Goal: Information Seeking & Learning: Check status

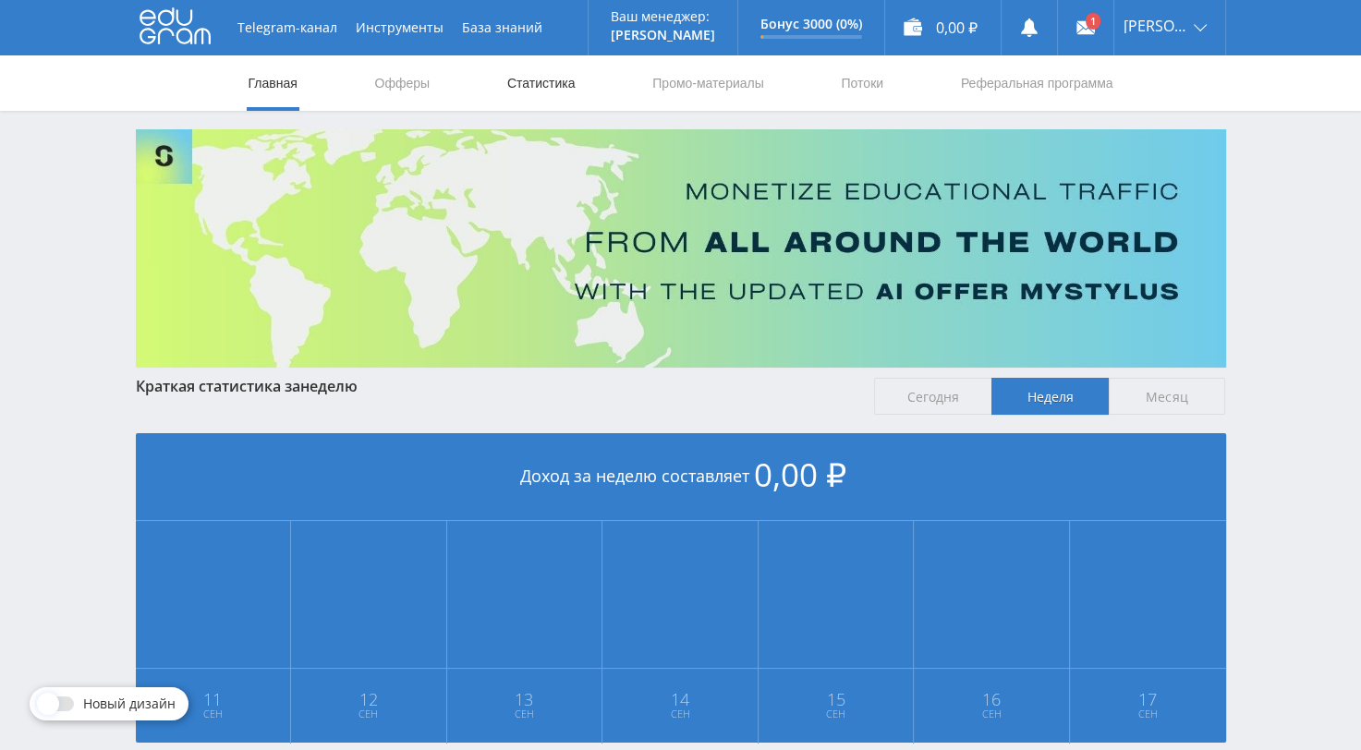
click at [534, 89] on link "Статистика" at bounding box center [541, 82] width 72 height 55
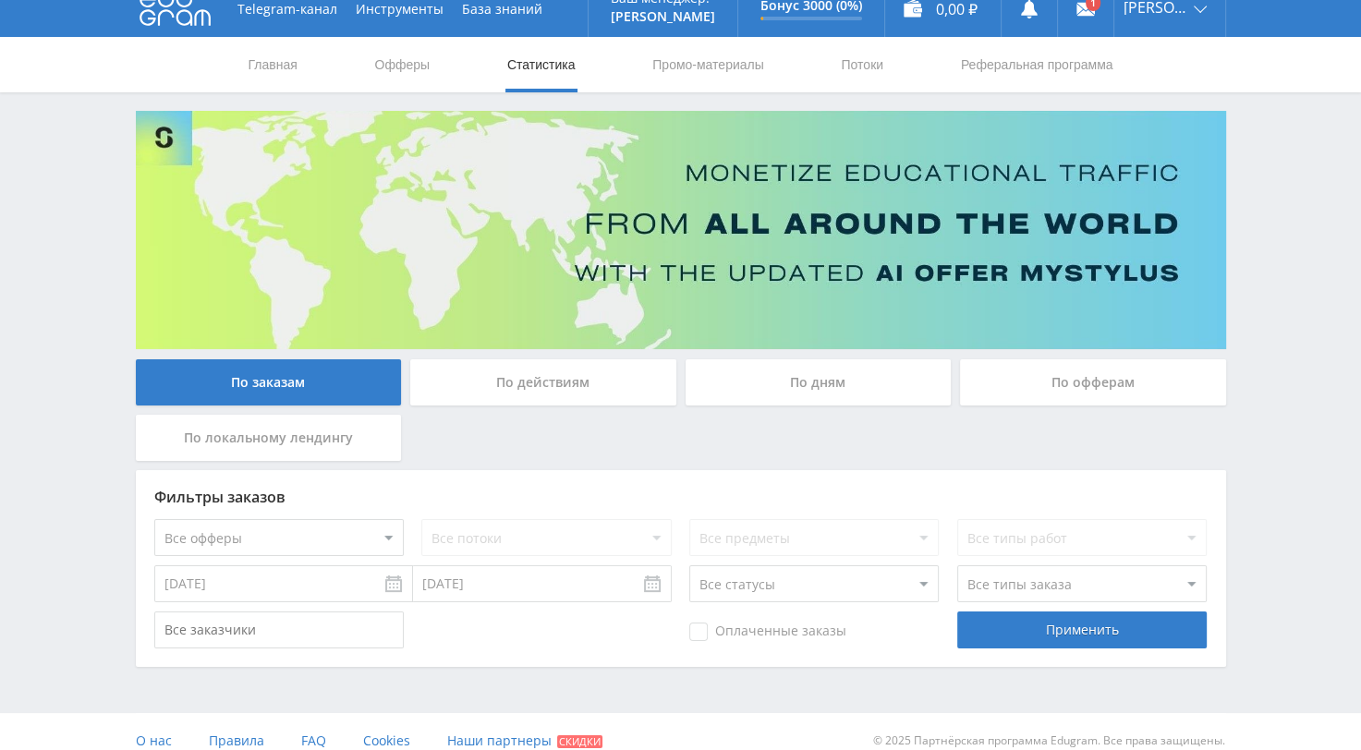
scroll to position [37, 0]
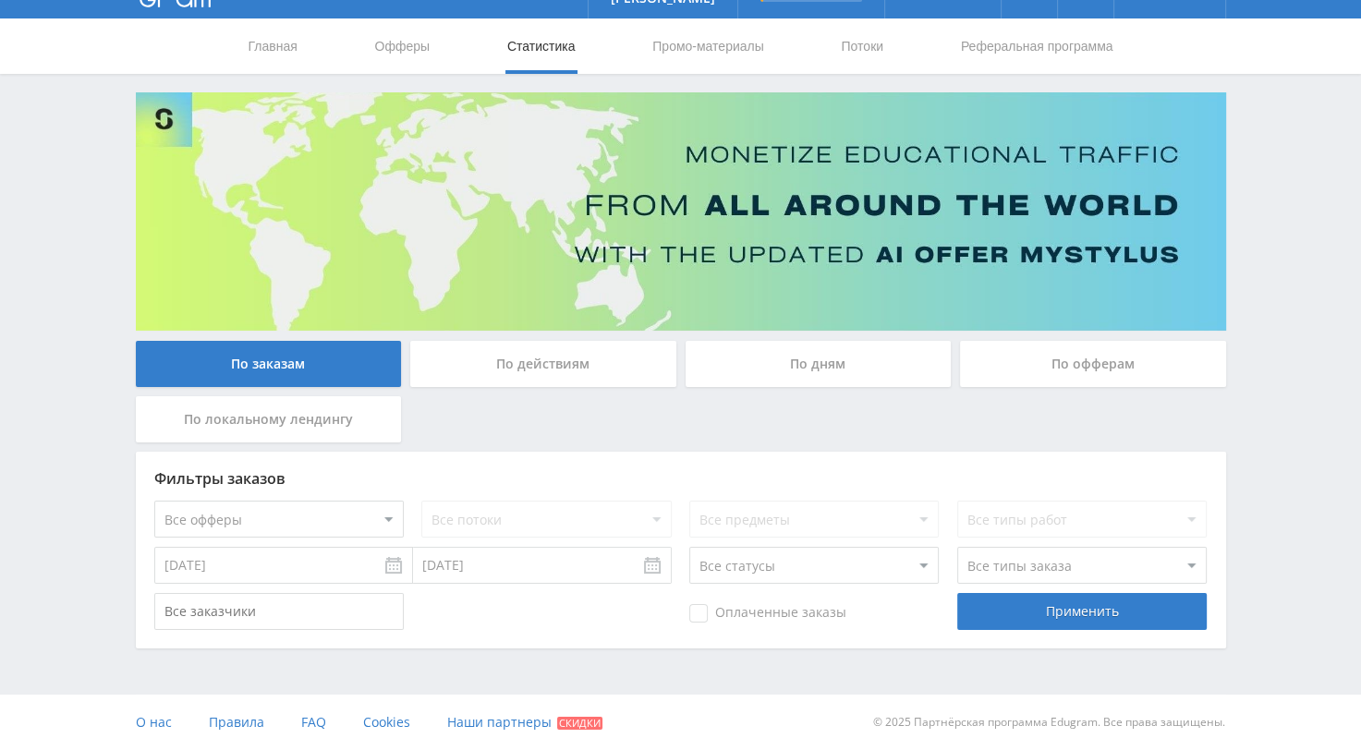
click at [522, 362] on div "По действиям" at bounding box center [543, 364] width 266 height 46
click at [0, 0] on input "По действиям" at bounding box center [0, 0] width 0 height 0
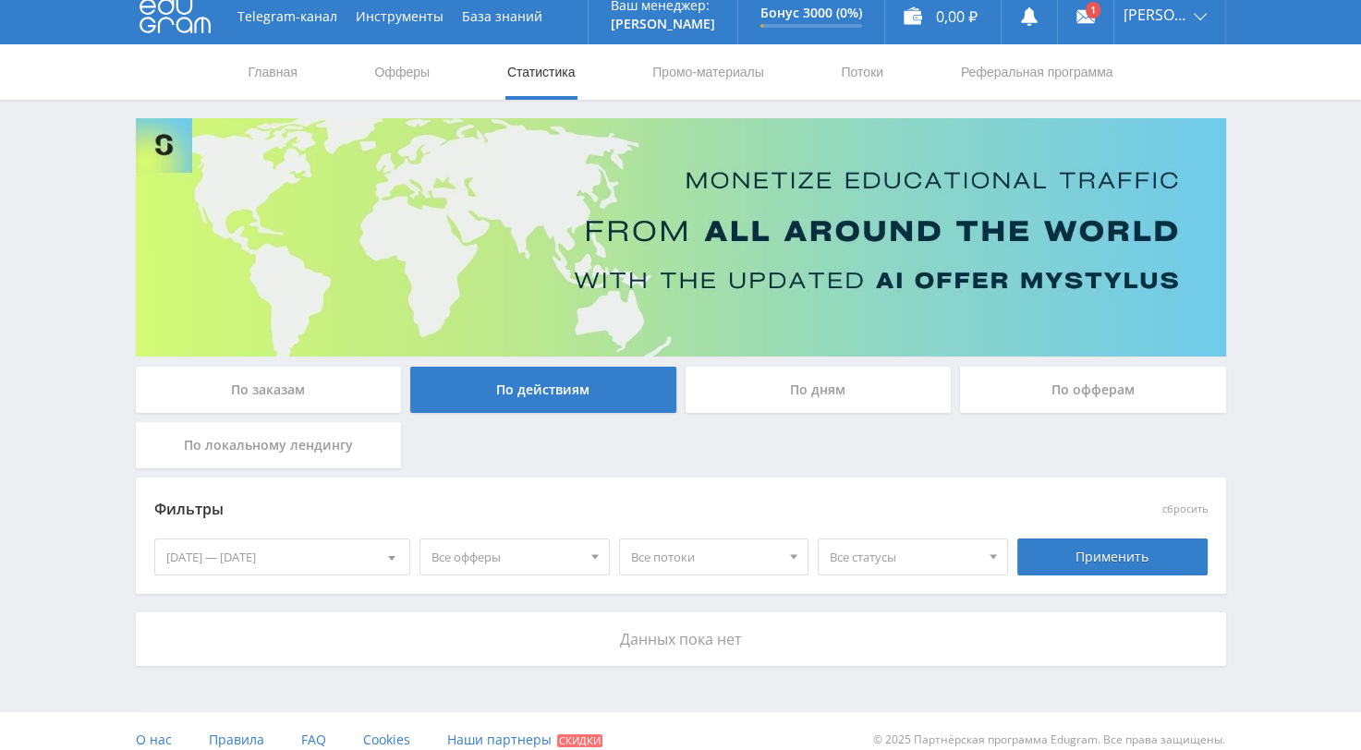
scroll to position [29, 0]
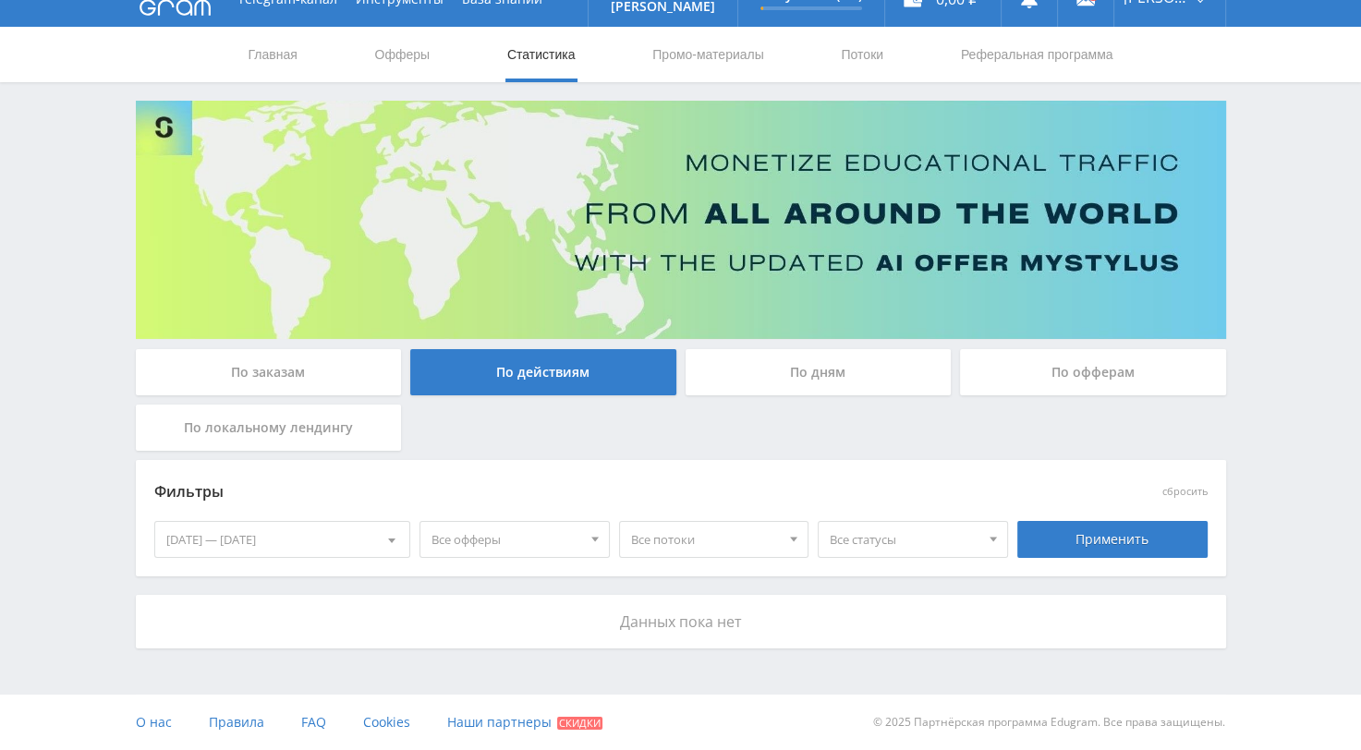
click at [394, 544] on span at bounding box center [391, 543] width 7 height 9
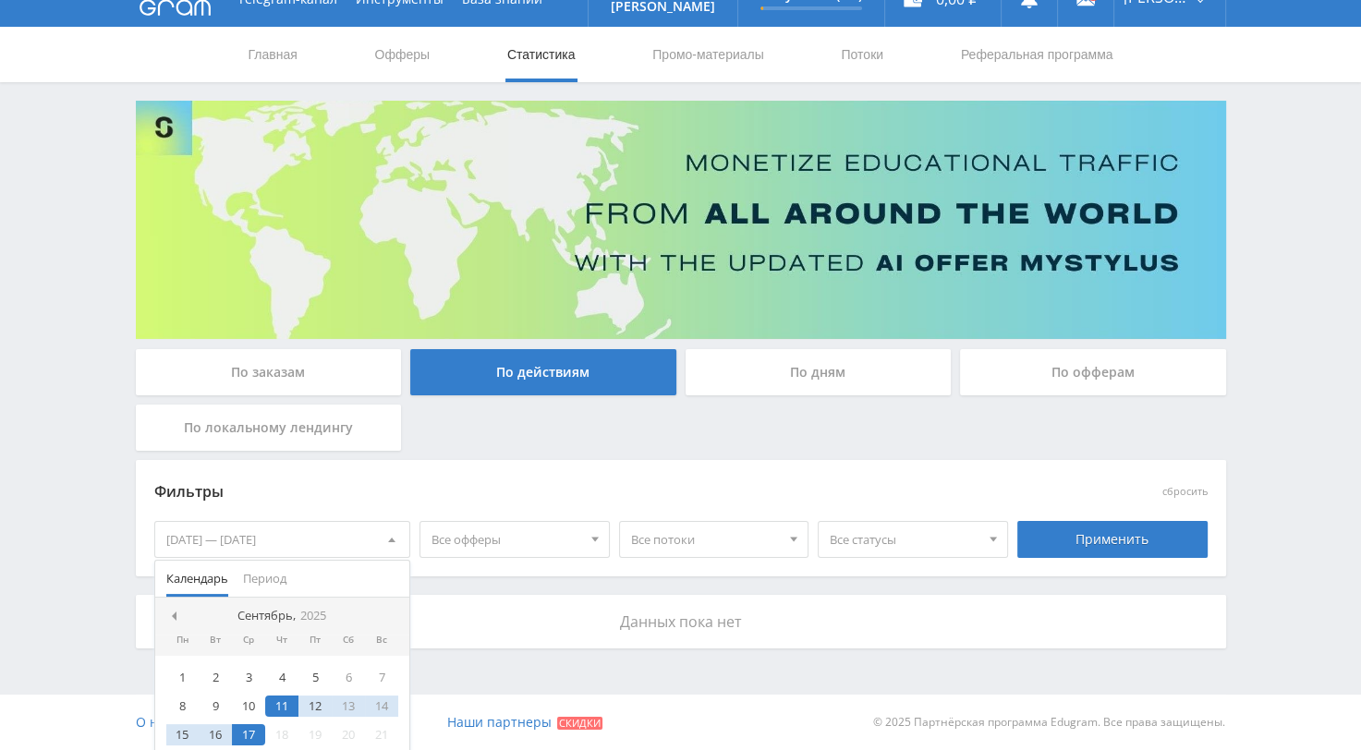
scroll to position [37, 0]
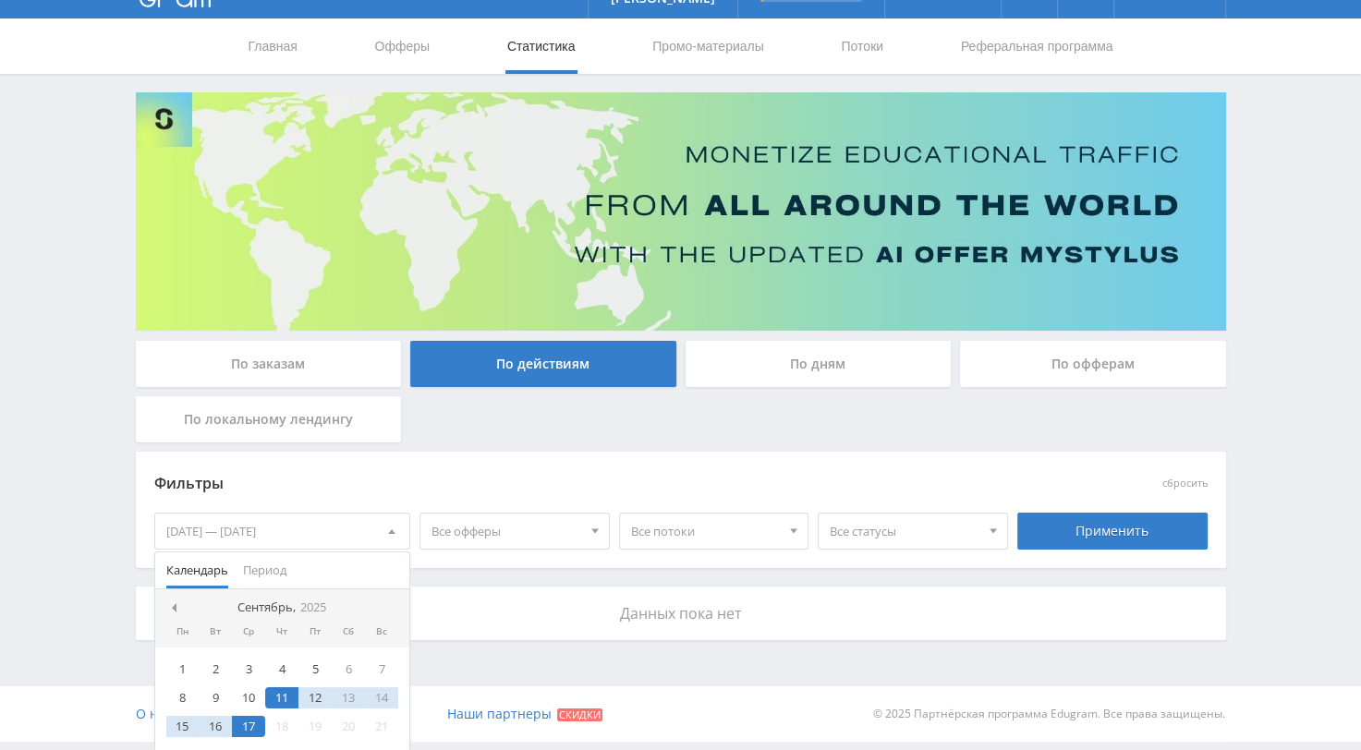
click at [177, 614] on nav "Сентябрь, 2025" at bounding box center [282, 608] width 255 height 37
click at [174, 605] on span at bounding box center [171, 607] width 9 height 9
click at [284, 730] on div "14" at bounding box center [281, 726] width 33 height 21
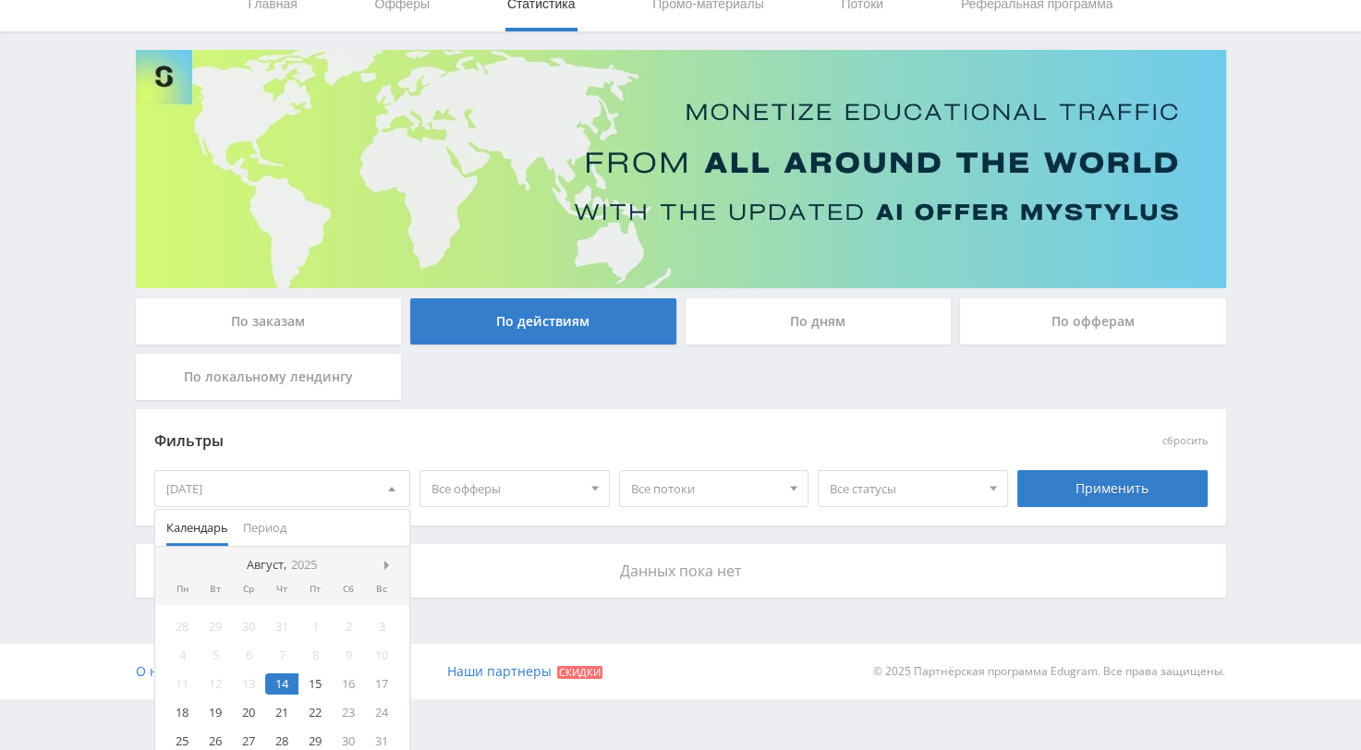
scroll to position [92, 0]
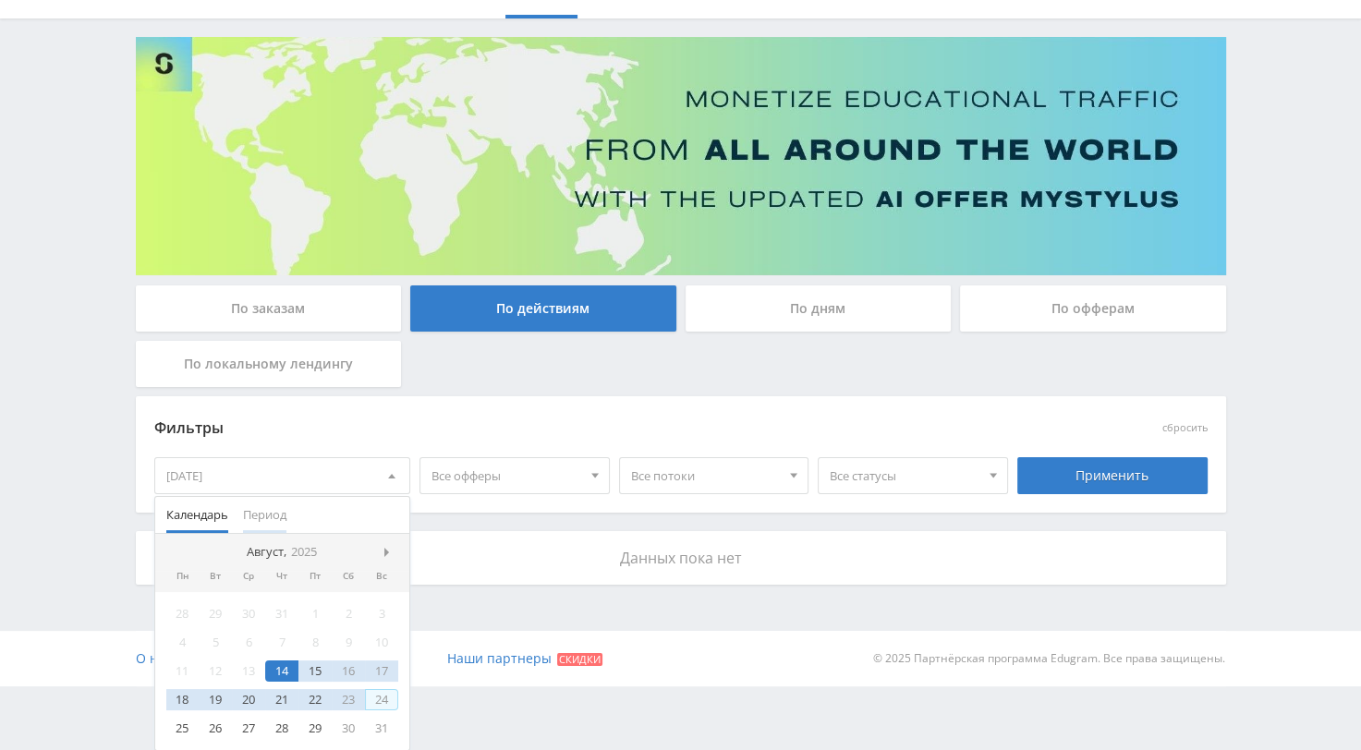
click at [266, 513] on span "Период" at bounding box center [264, 515] width 43 height 36
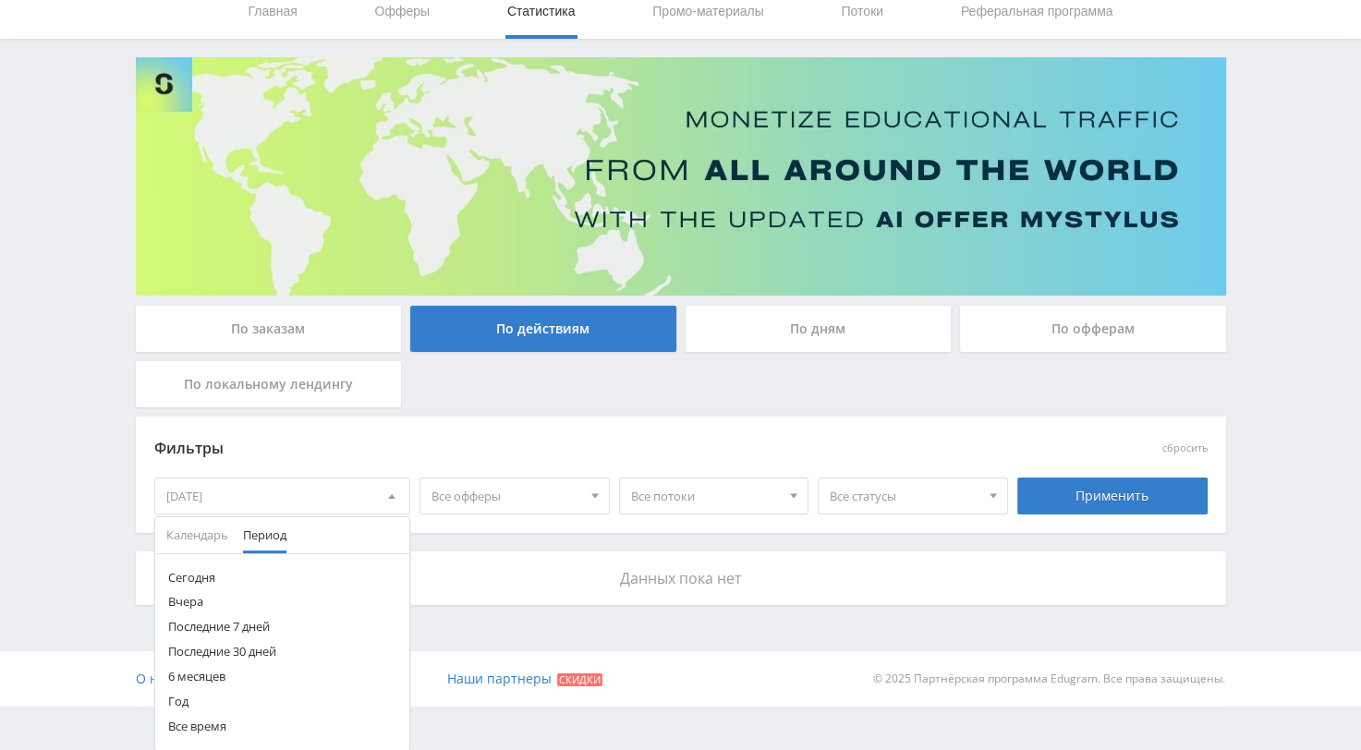
click at [207, 676] on button "6 месяцев" at bounding box center [282, 676] width 255 height 25
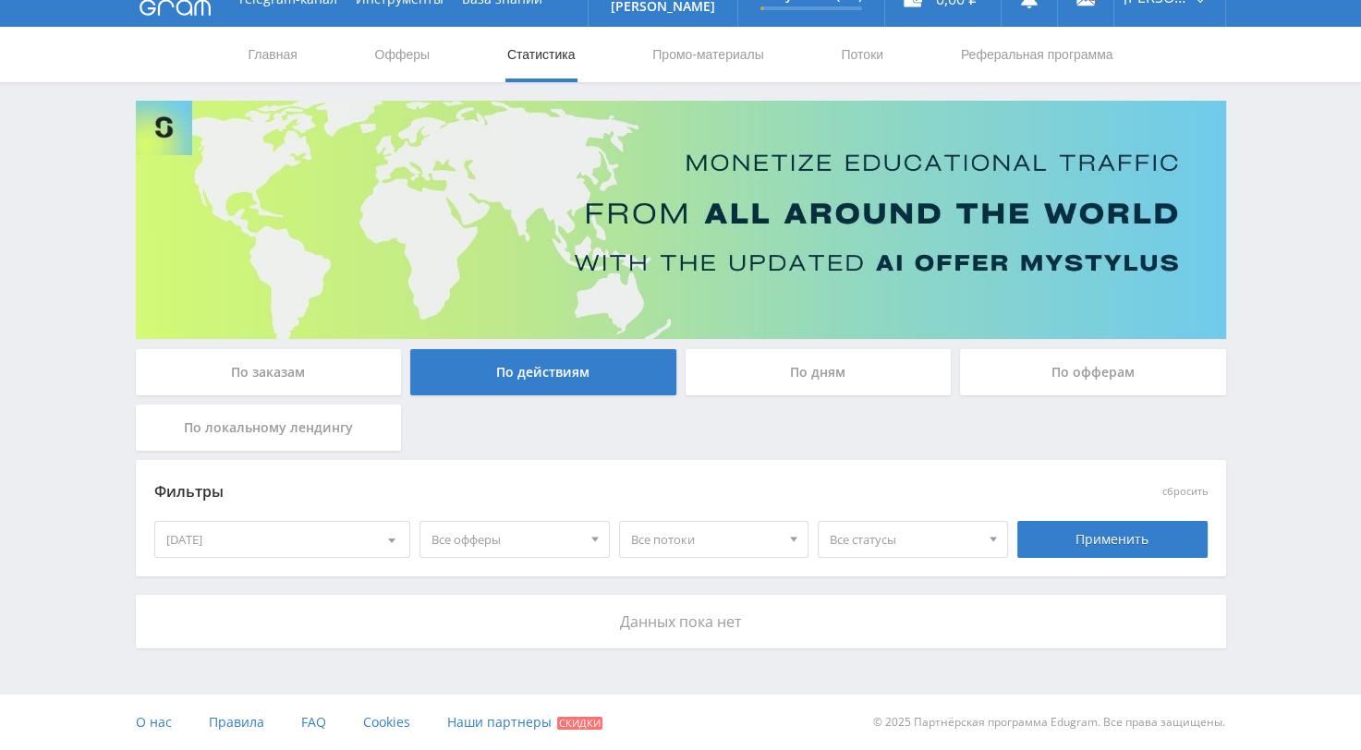
click at [390, 541] on span at bounding box center [391, 543] width 7 height 9
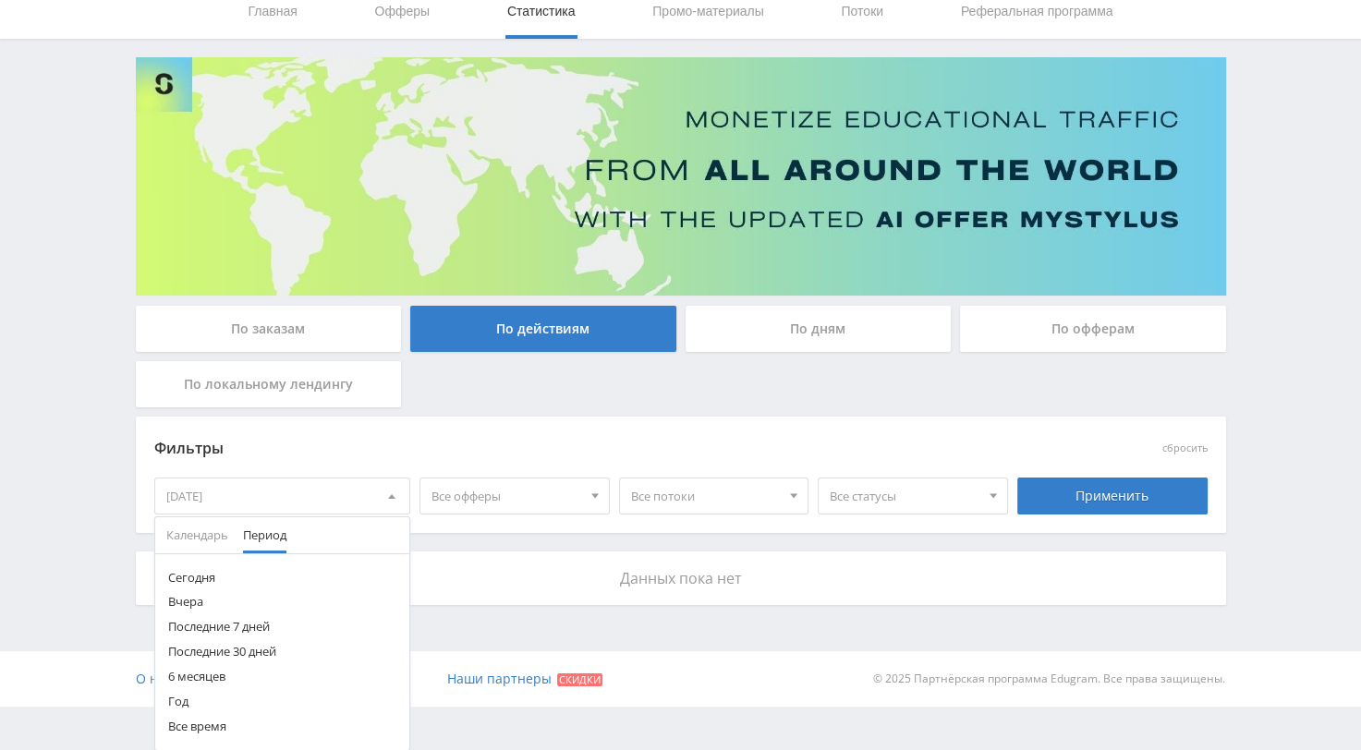
click at [174, 701] on button "Год" at bounding box center [282, 701] width 255 height 25
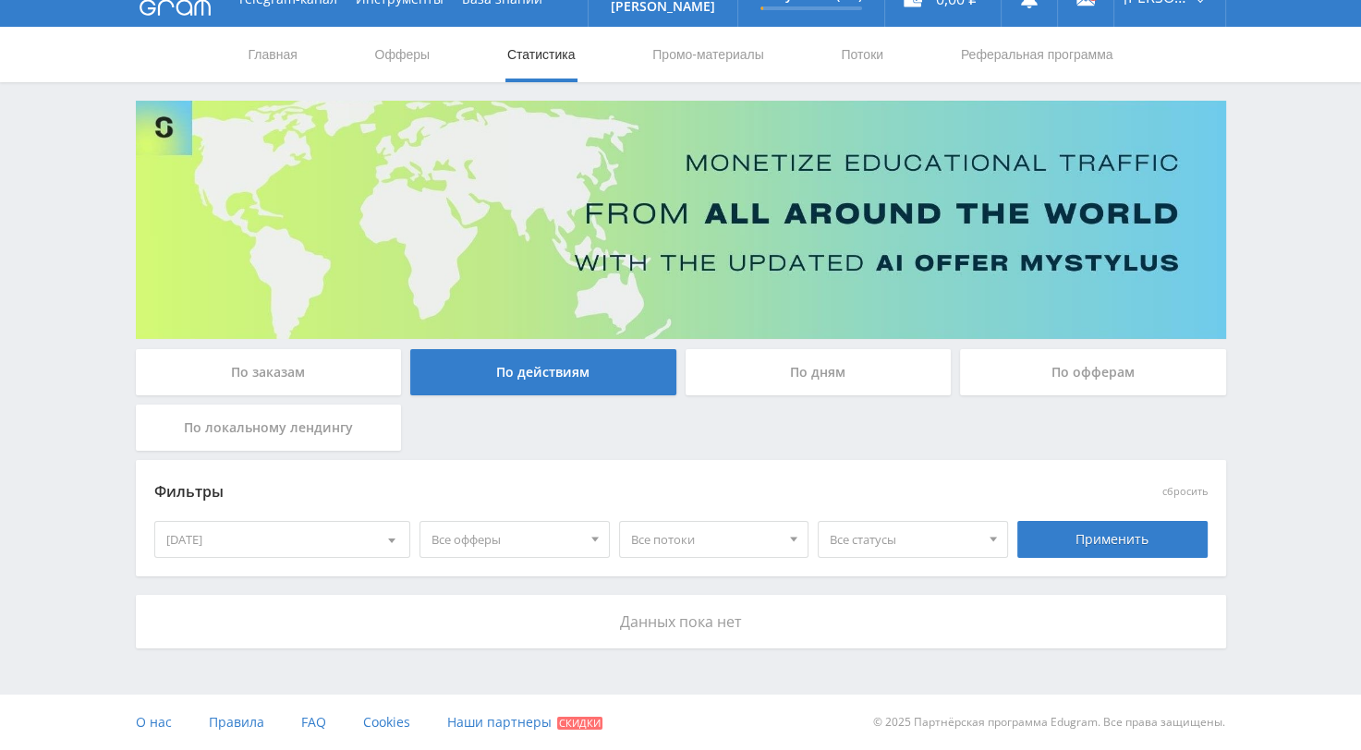
scroll to position [29, 0]
click at [1096, 540] on div "Применить" at bounding box center [1112, 539] width 190 height 37
click at [819, 370] on div "По дням" at bounding box center [819, 372] width 266 height 46
click at [0, 0] on input "По дням" at bounding box center [0, 0] width 0 height 0
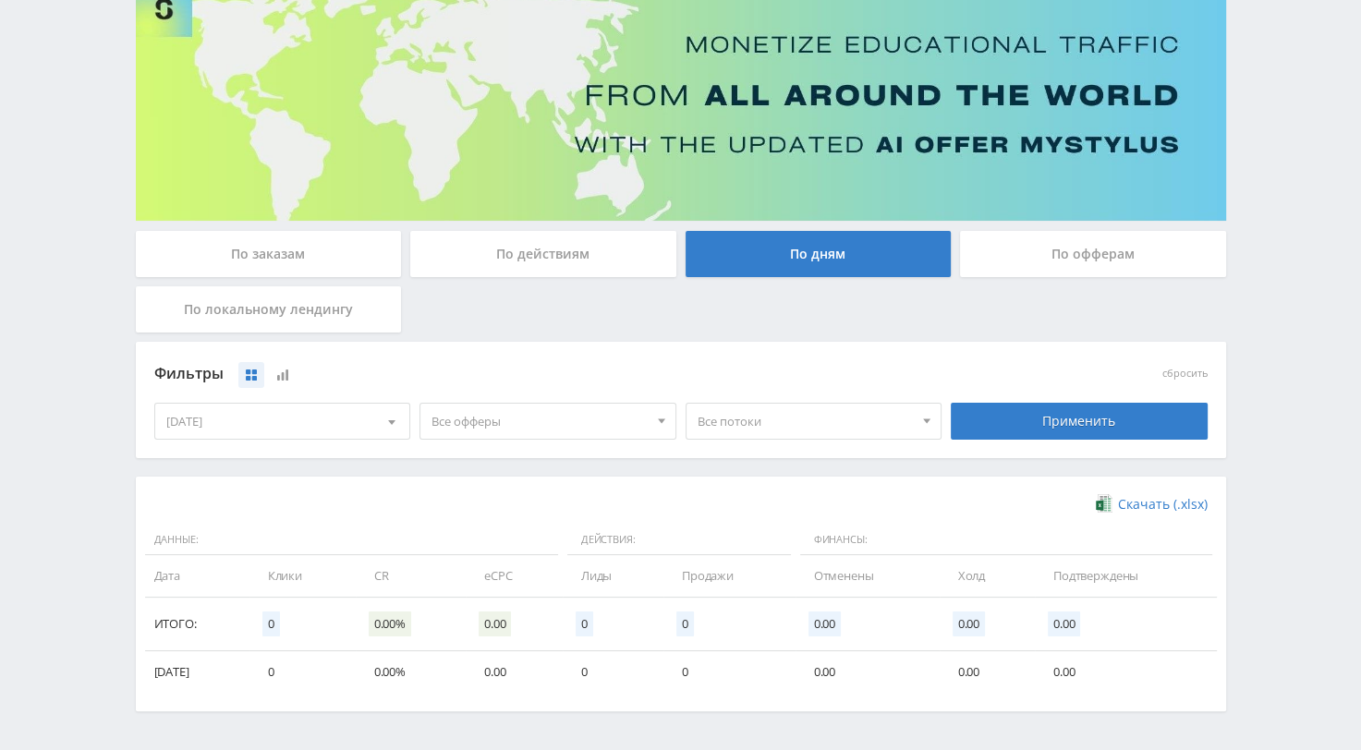
scroll to position [209, 0]
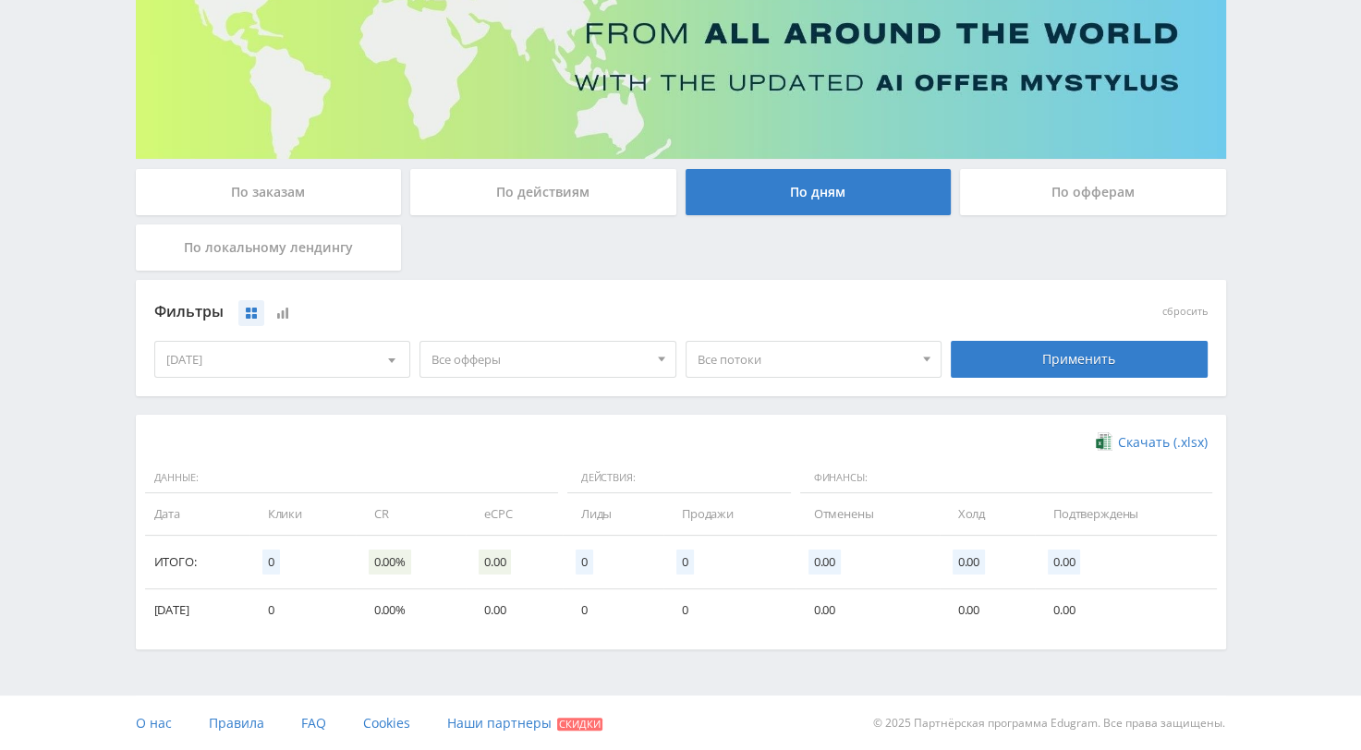
click at [383, 359] on div at bounding box center [391, 359] width 35 height 35
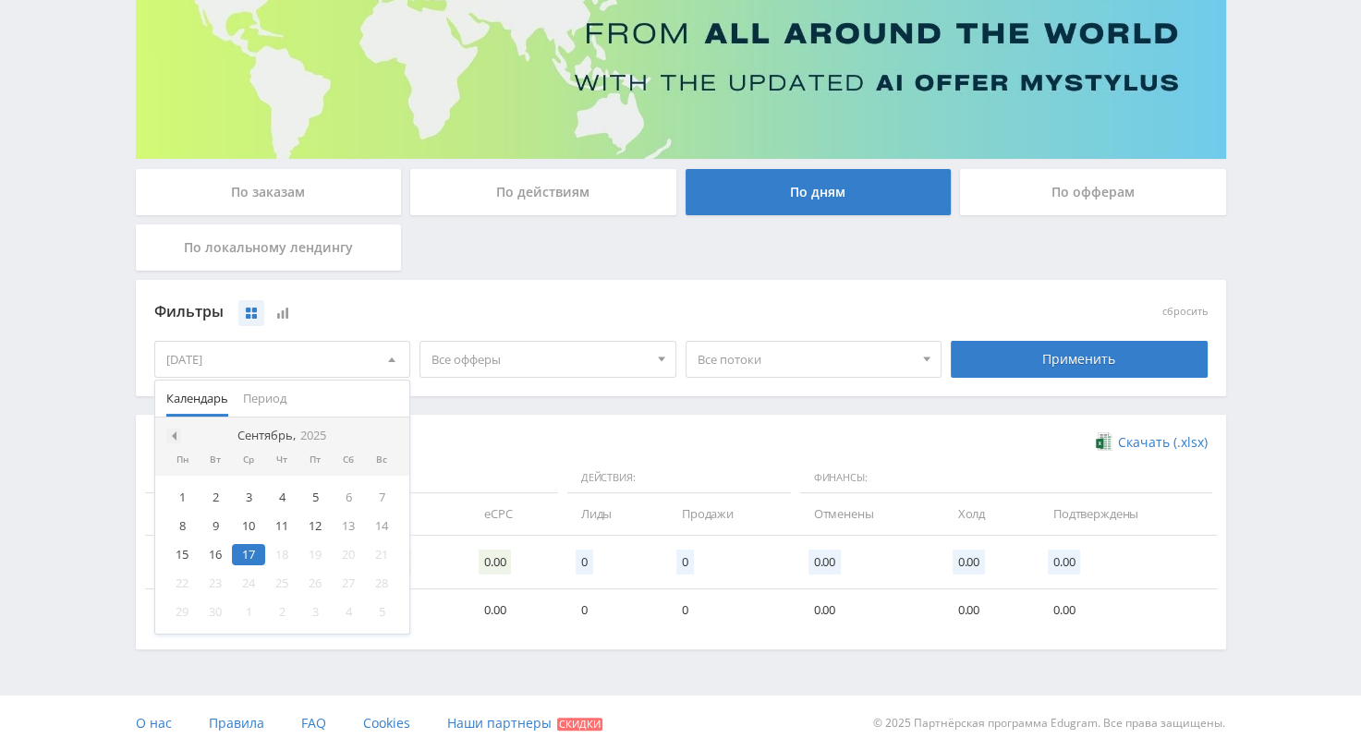
click at [170, 432] on span at bounding box center [171, 436] width 9 height 9
click at [281, 557] on div "14" at bounding box center [281, 554] width 33 height 21
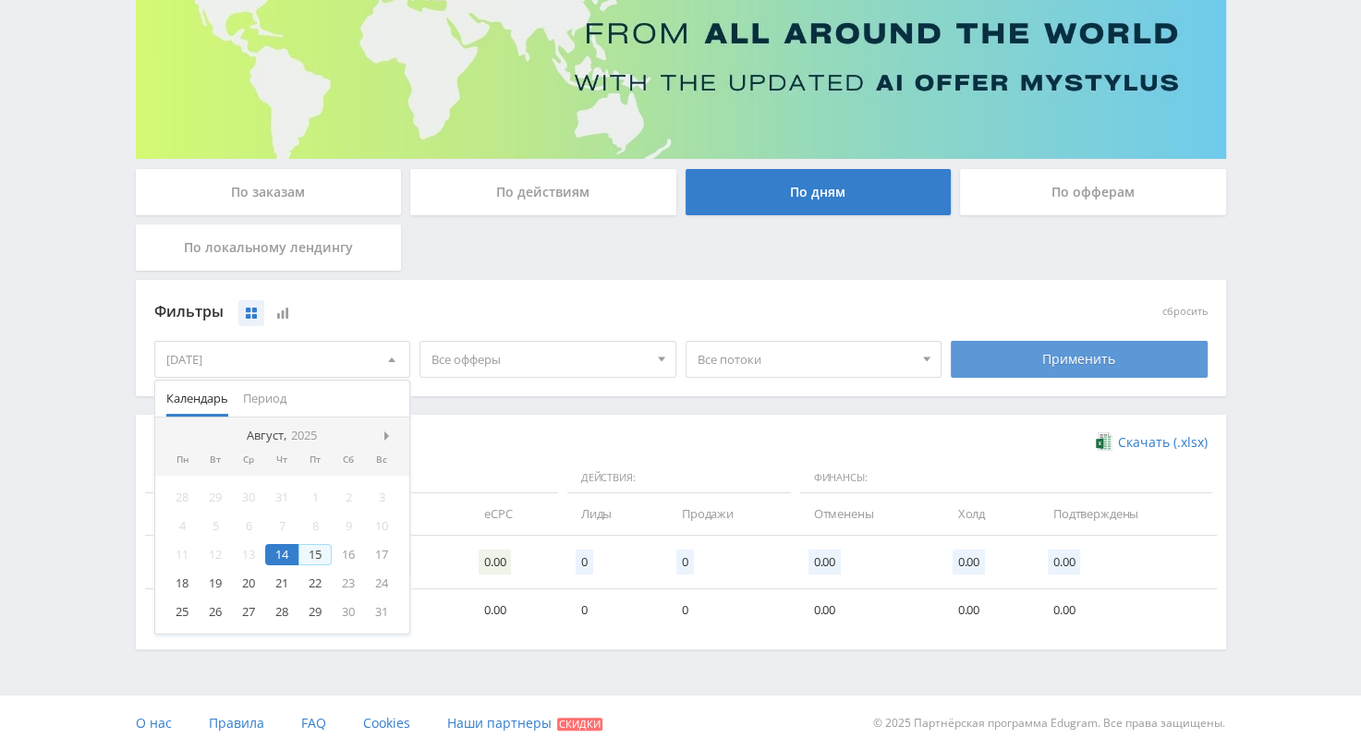
click at [1067, 355] on div "Применить" at bounding box center [1079, 359] width 257 height 37
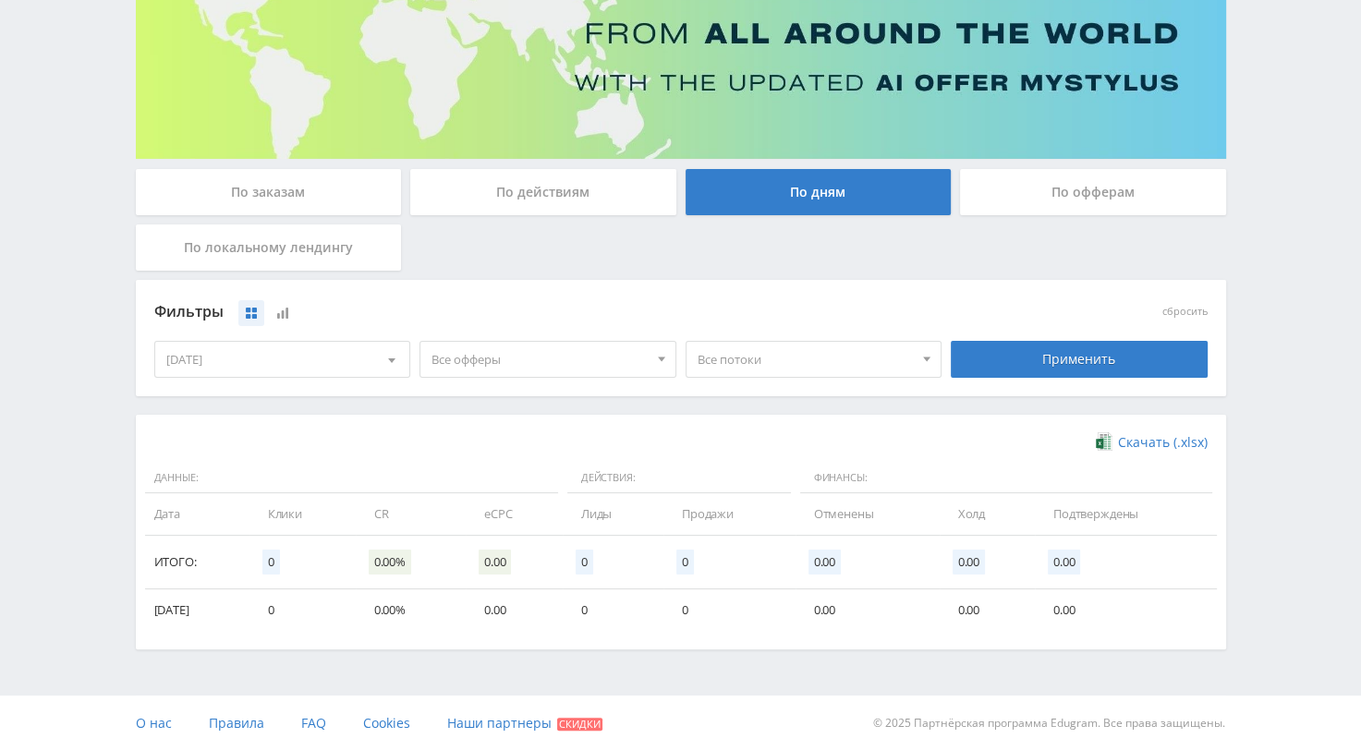
click at [395, 355] on div at bounding box center [391, 359] width 35 height 35
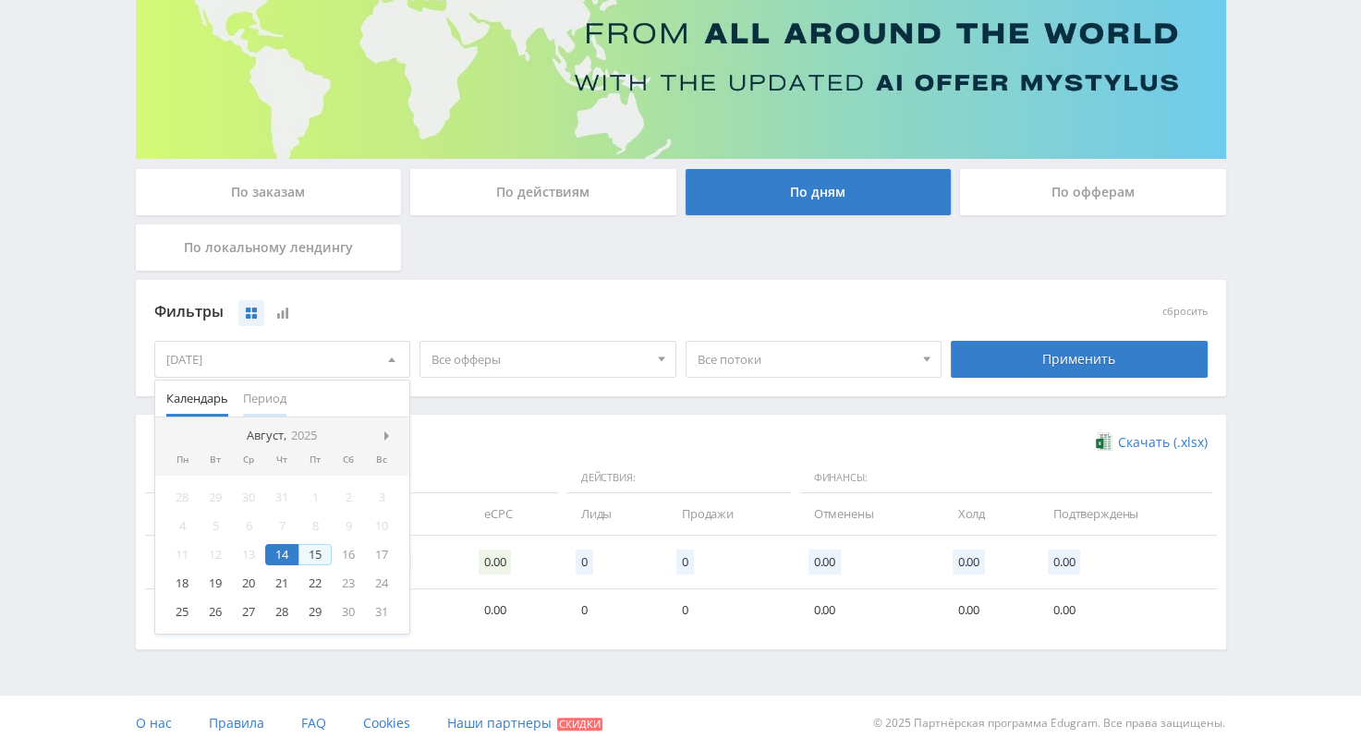
click at [288, 401] on button "Период" at bounding box center [265, 399] width 58 height 36
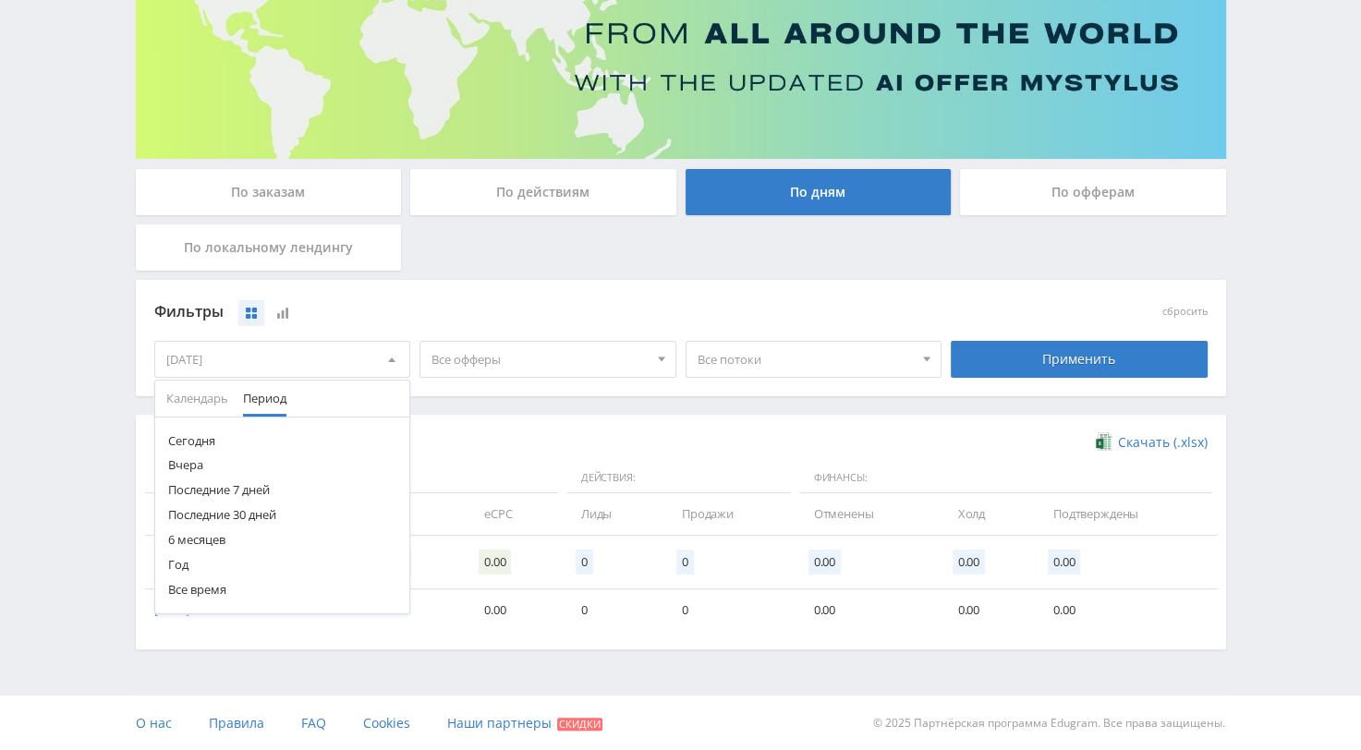
click at [212, 538] on button "6 месяцев" at bounding box center [282, 540] width 255 height 25
click at [388, 362] on span at bounding box center [391, 363] width 7 height 9
click at [196, 543] on button "6 месяцев" at bounding box center [282, 540] width 255 height 25
click at [544, 192] on div "По действиям" at bounding box center [543, 192] width 266 height 46
click at [0, 0] on input "По действиям" at bounding box center [0, 0] width 0 height 0
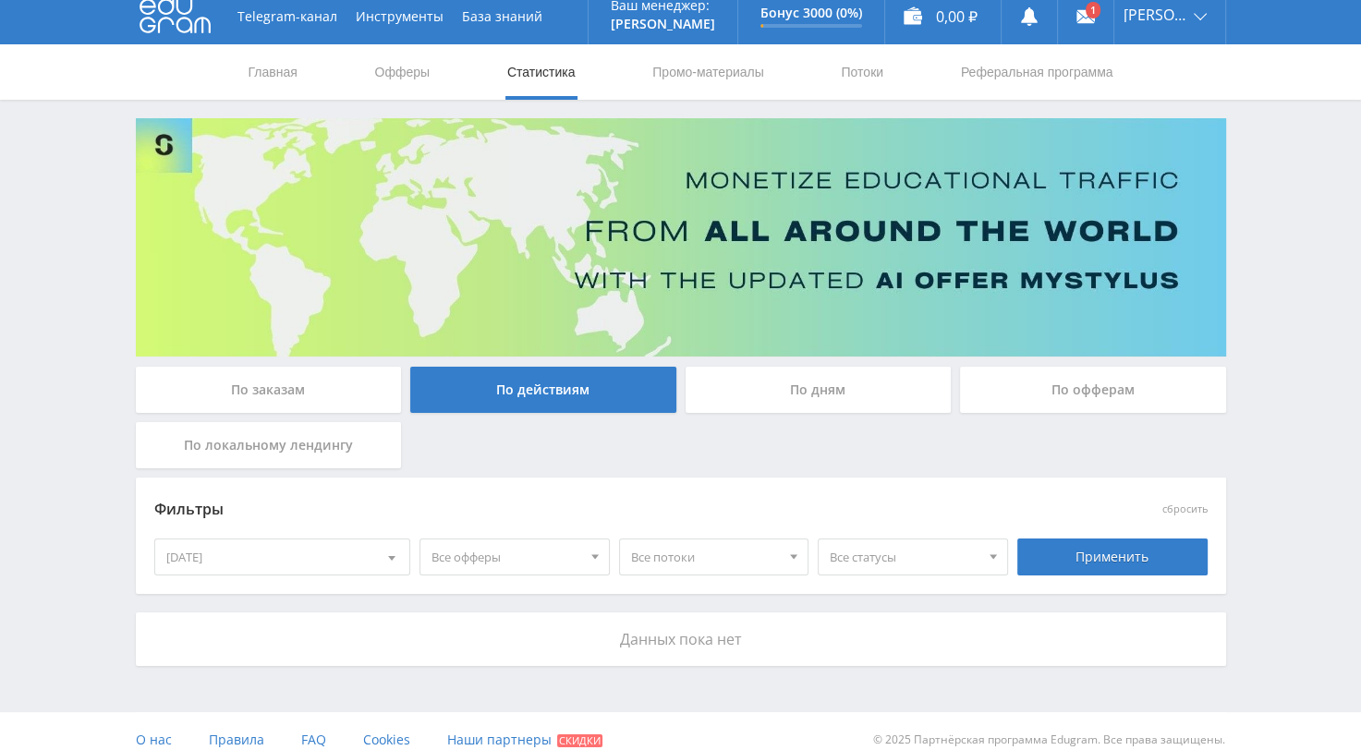
scroll to position [29, 0]
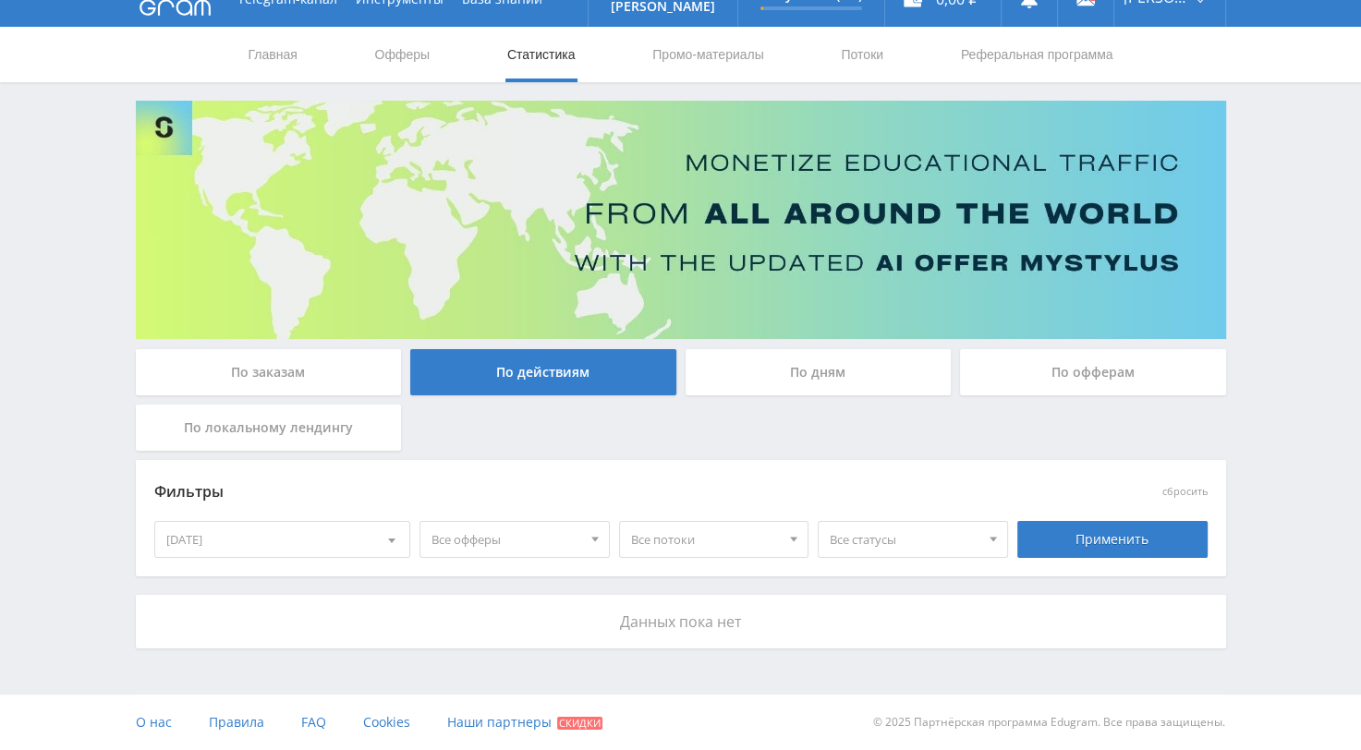
click at [384, 541] on div at bounding box center [391, 539] width 35 height 35
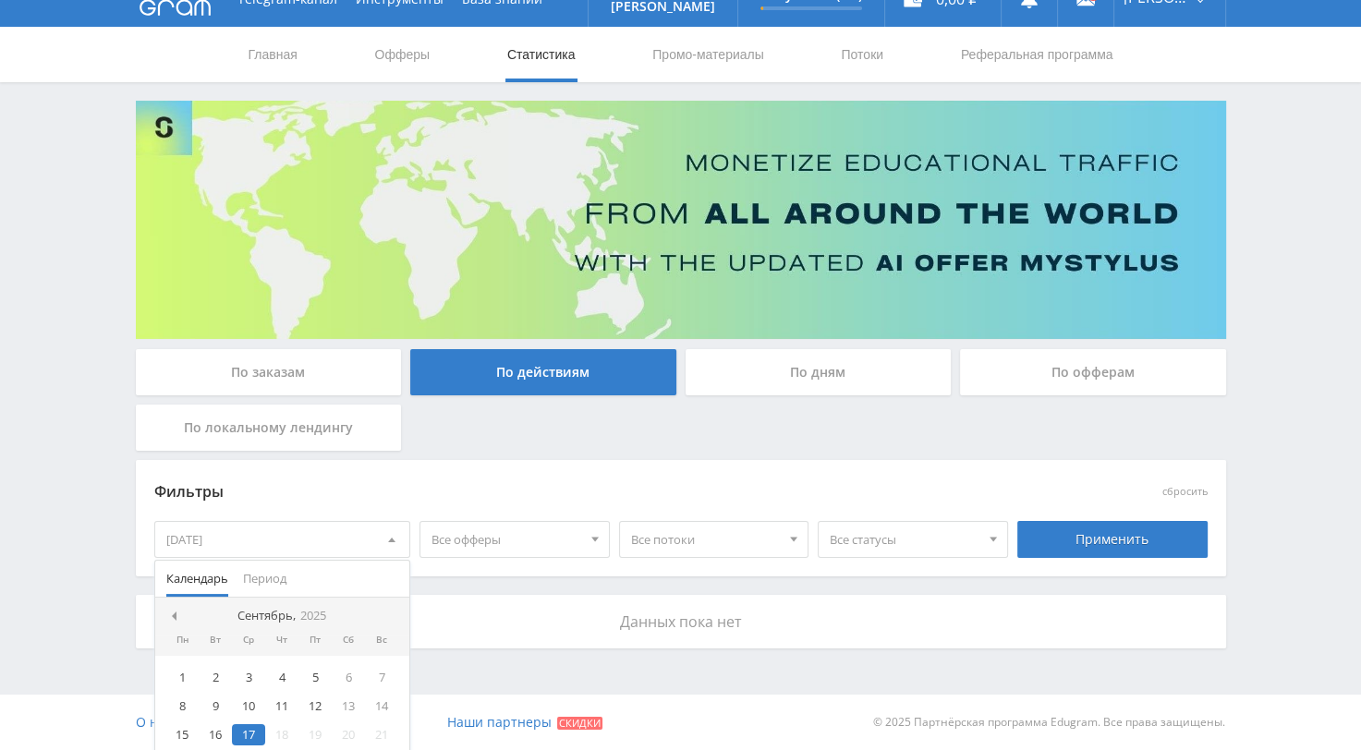
scroll to position [92, 0]
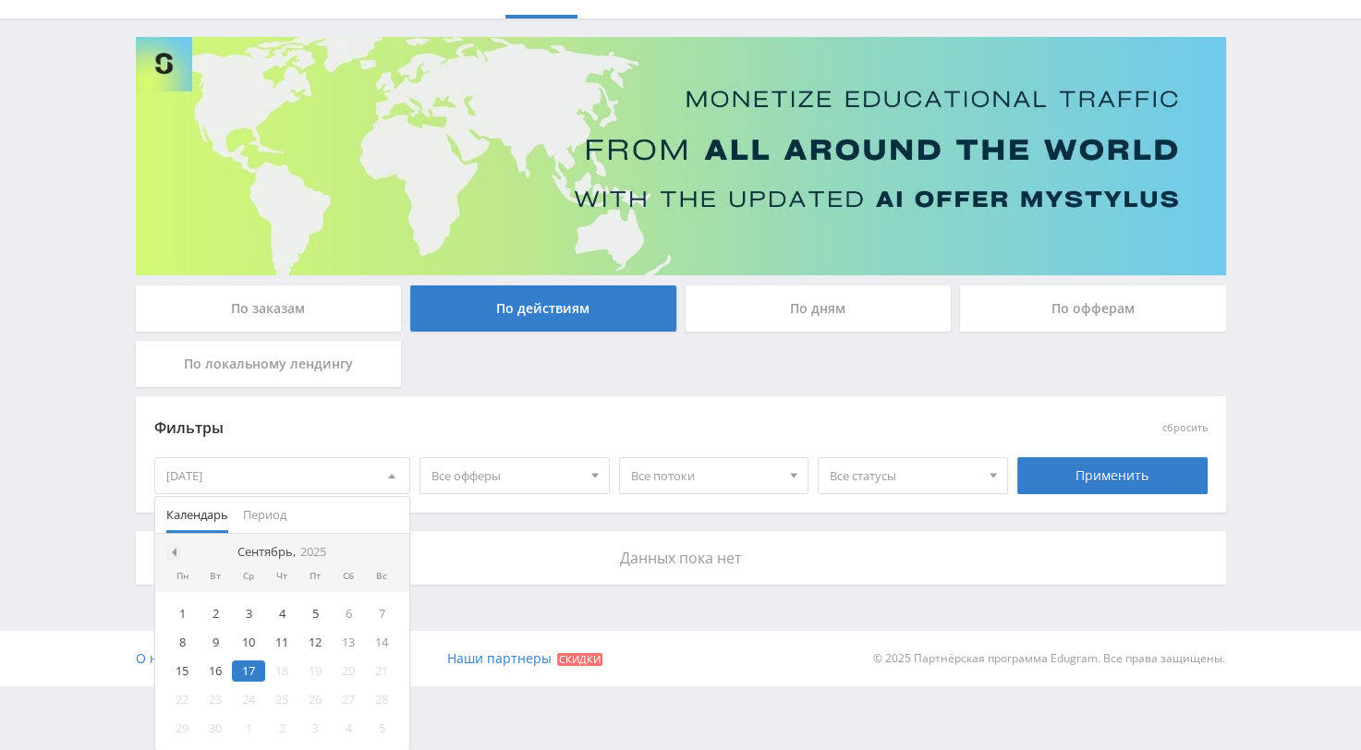
click at [168, 551] on span at bounding box center [171, 552] width 9 height 9
click at [286, 674] on div "14" at bounding box center [281, 671] width 33 height 21
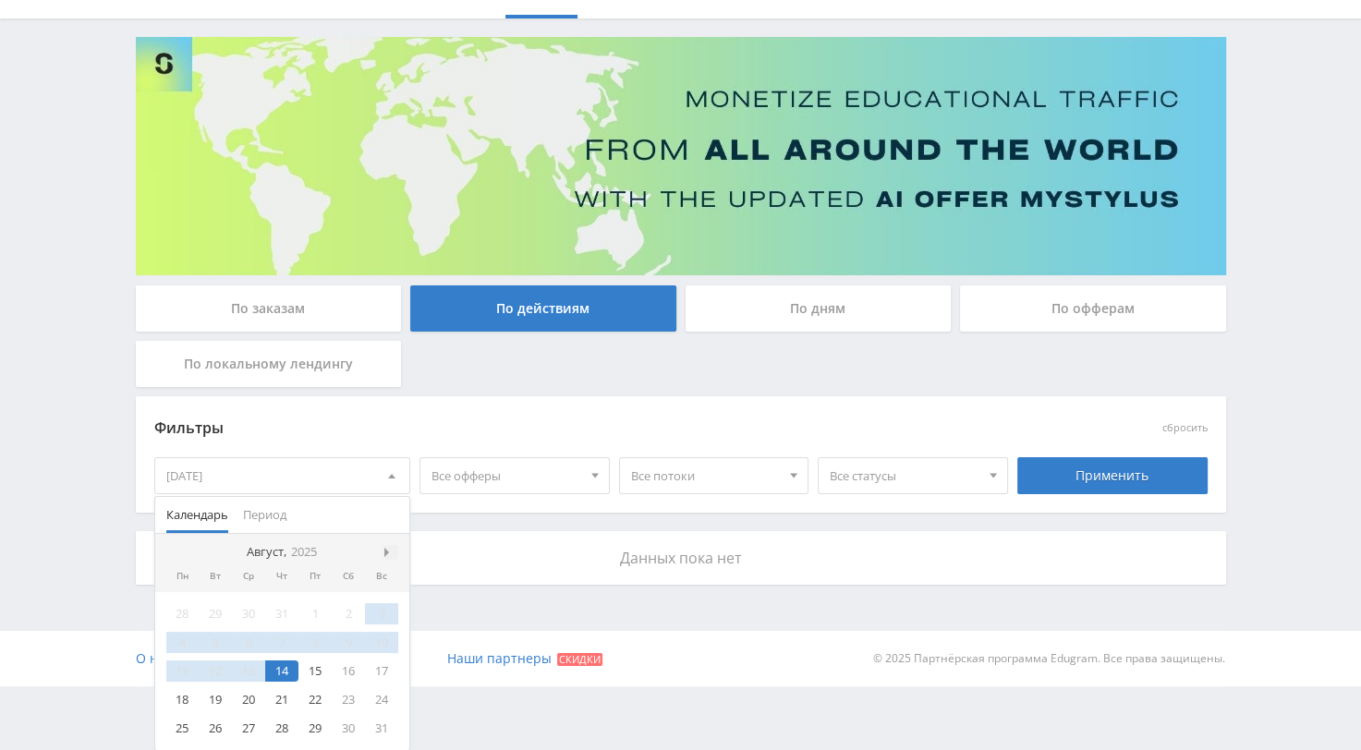
click at [384, 554] on span at bounding box center [388, 552] width 9 height 9
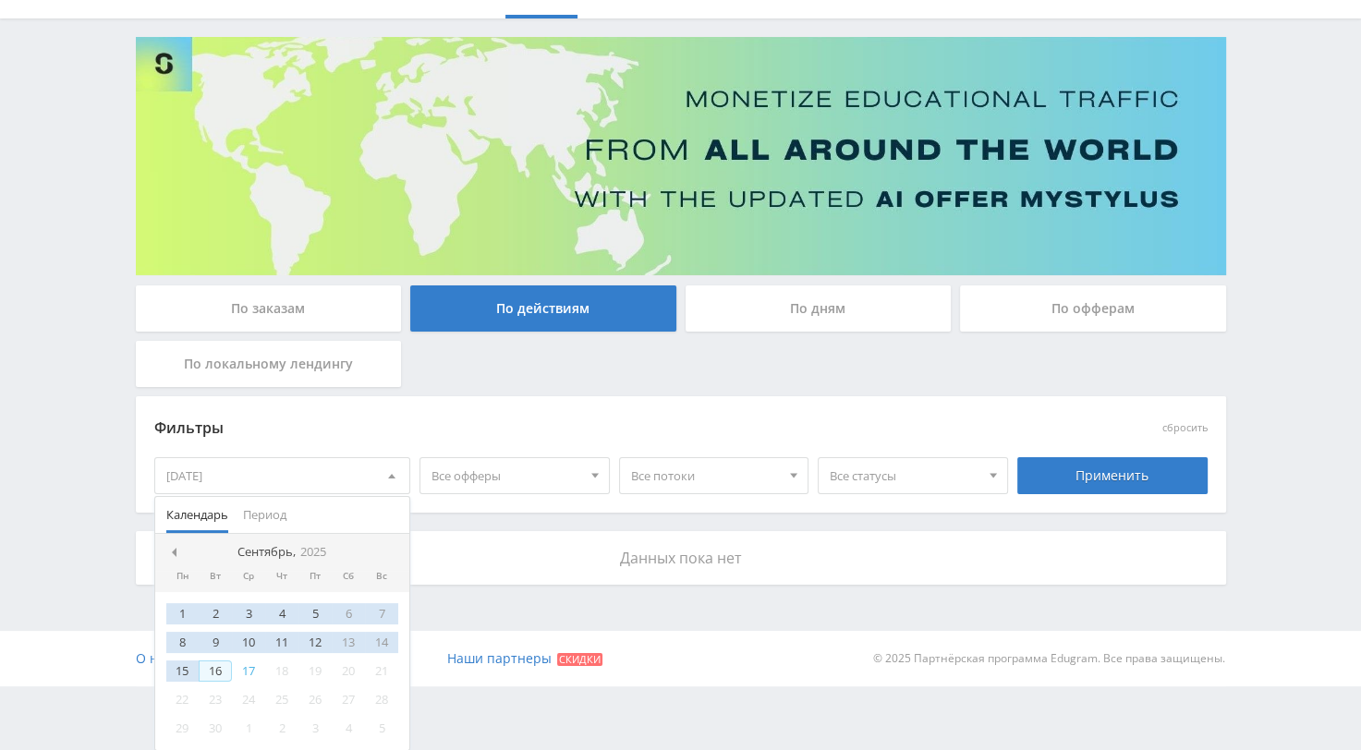
click at [221, 673] on div "16" at bounding box center [215, 671] width 33 height 21
click at [1092, 486] on div "Применить" at bounding box center [1112, 475] width 190 height 37
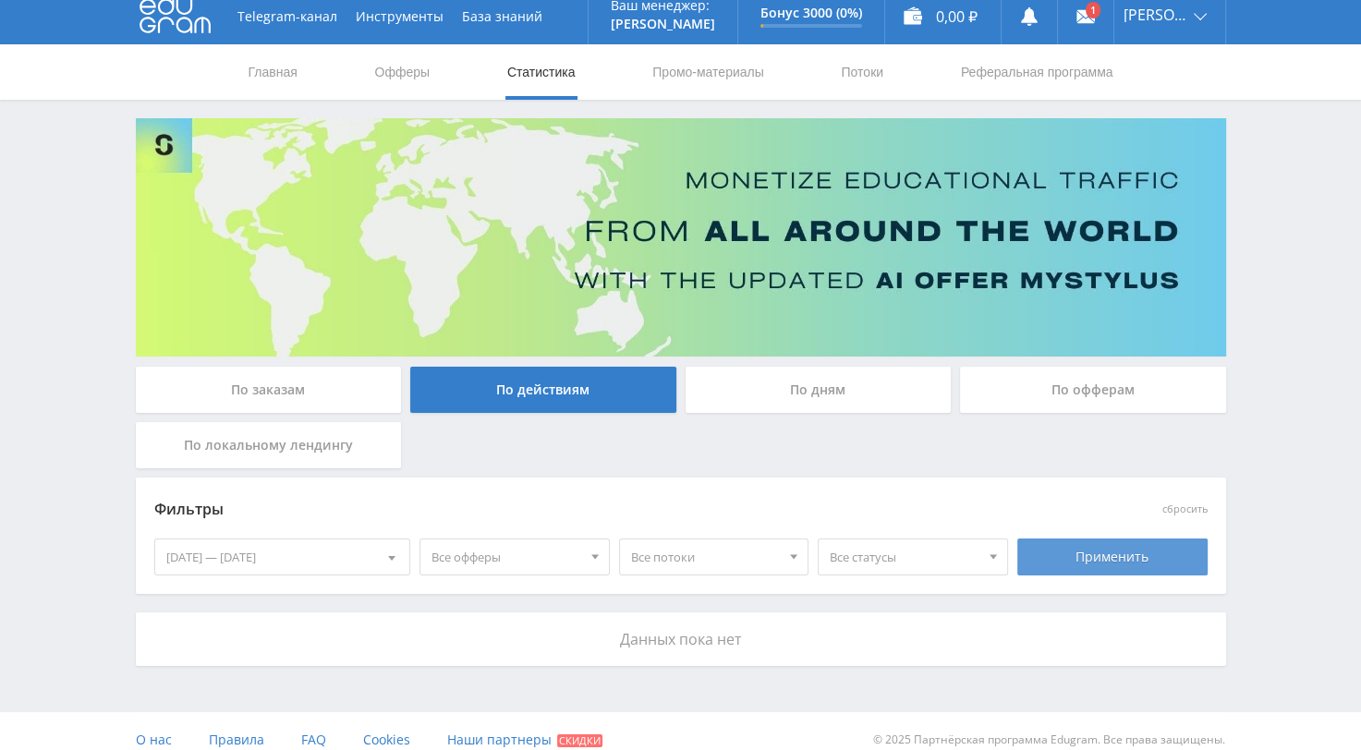
scroll to position [29, 0]
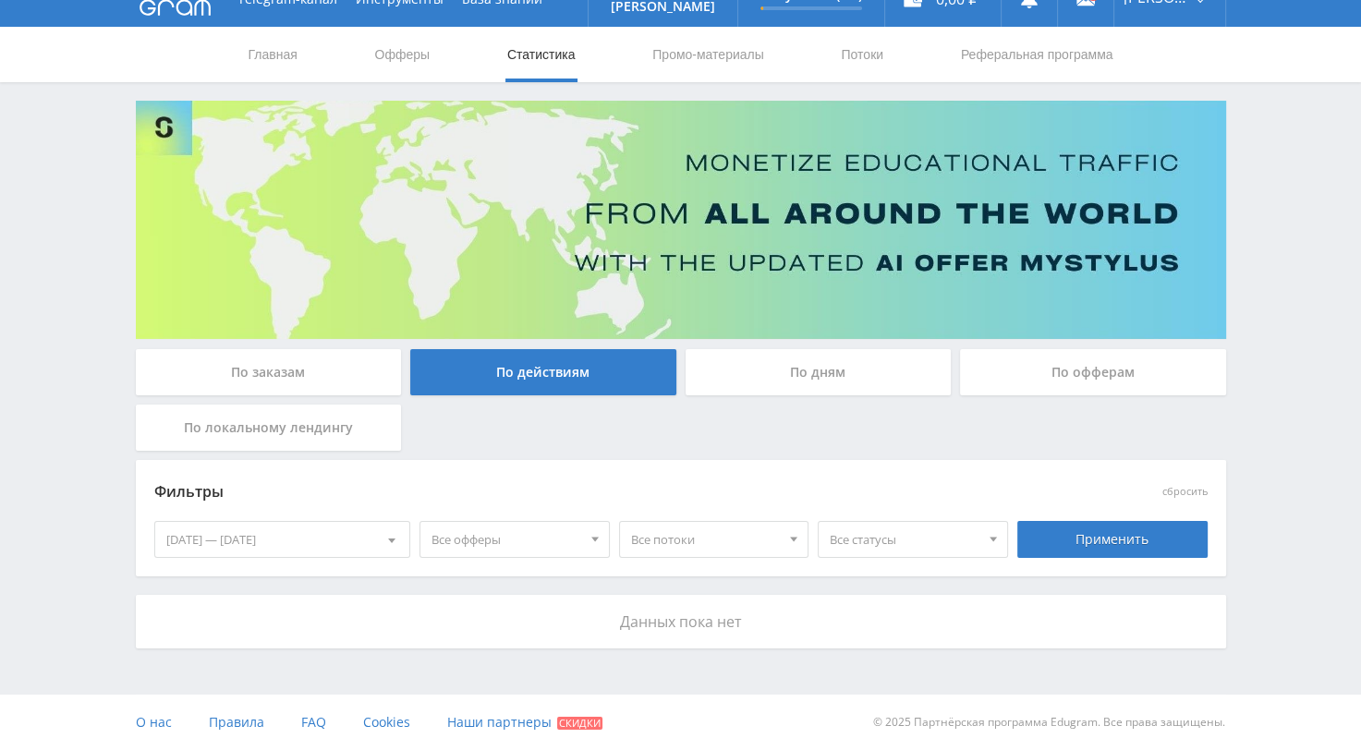
click at [292, 381] on div "По заказам" at bounding box center [269, 372] width 266 height 46
click at [0, 0] on input "По заказам" at bounding box center [0, 0] width 0 height 0
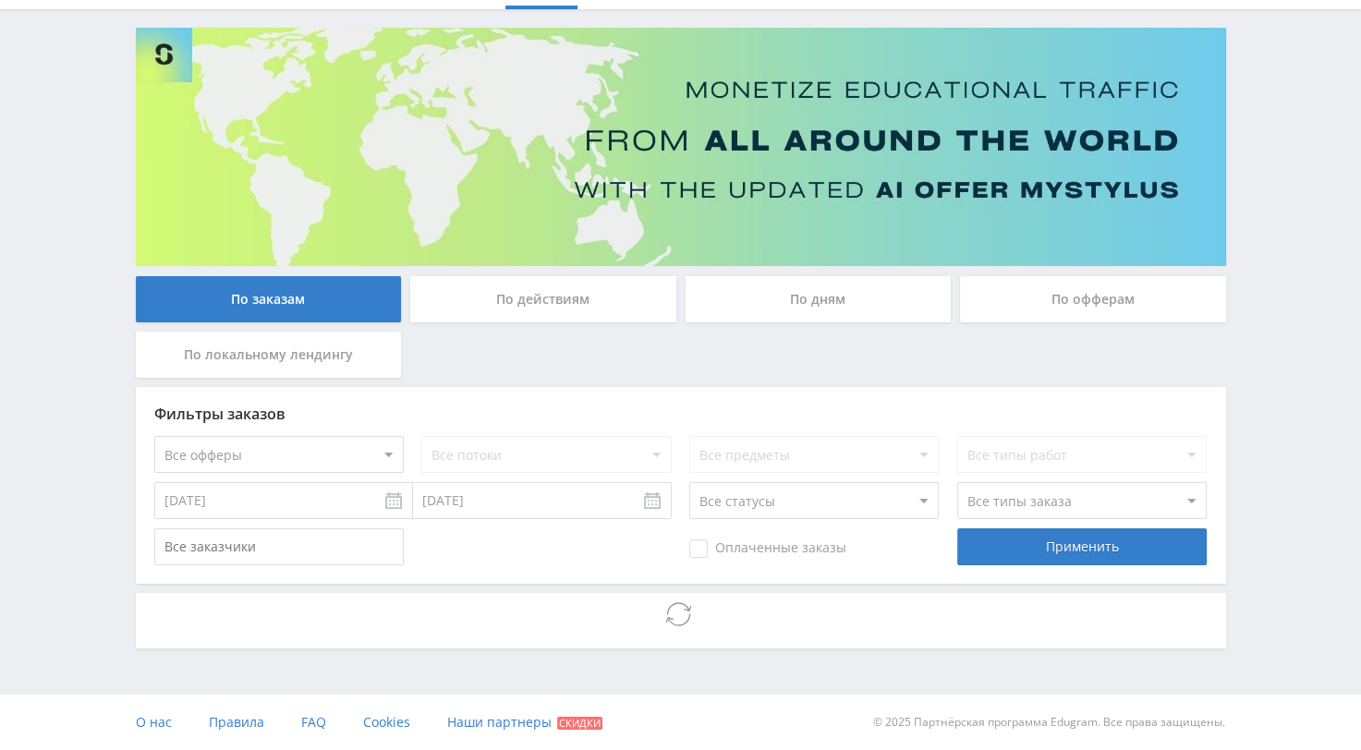
scroll to position [37, 0]
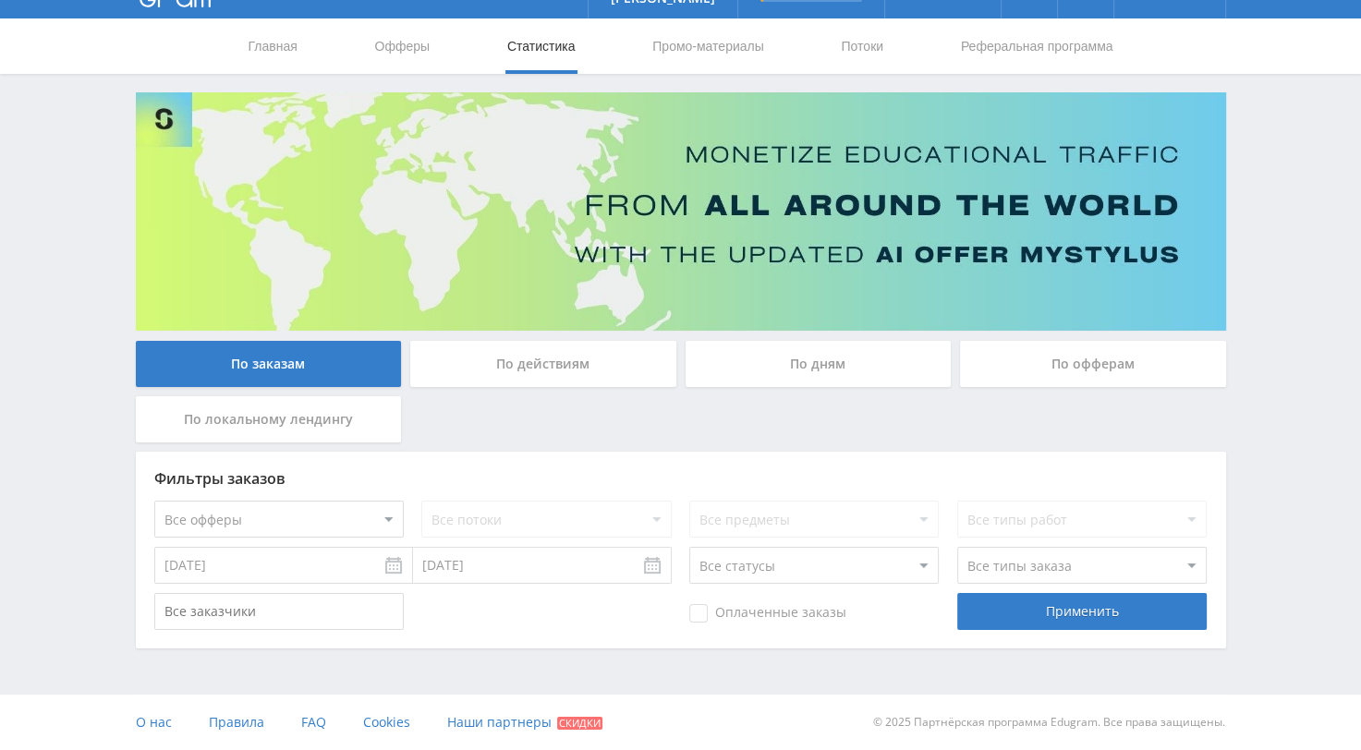
click at [529, 373] on div "По действиям" at bounding box center [543, 364] width 266 height 46
click at [0, 0] on input "По действиям" at bounding box center [0, 0] width 0 height 0
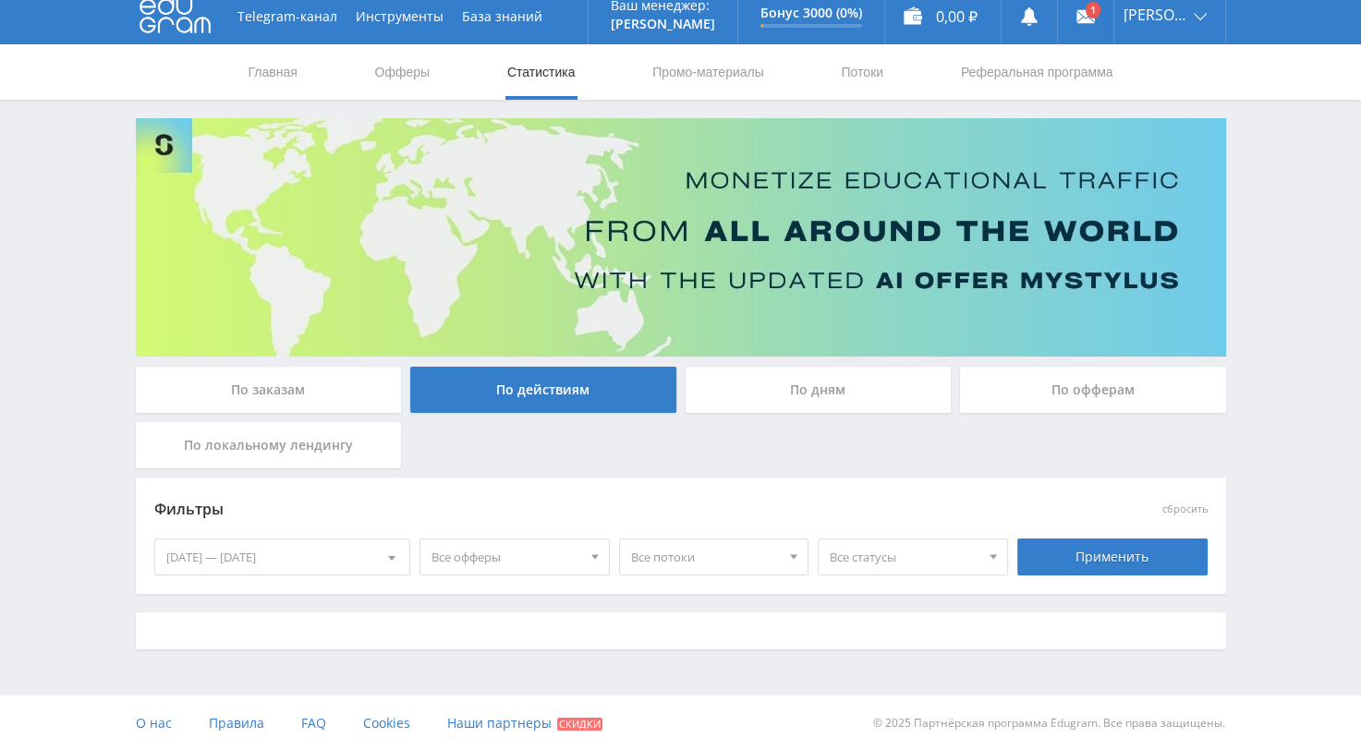
scroll to position [29, 0]
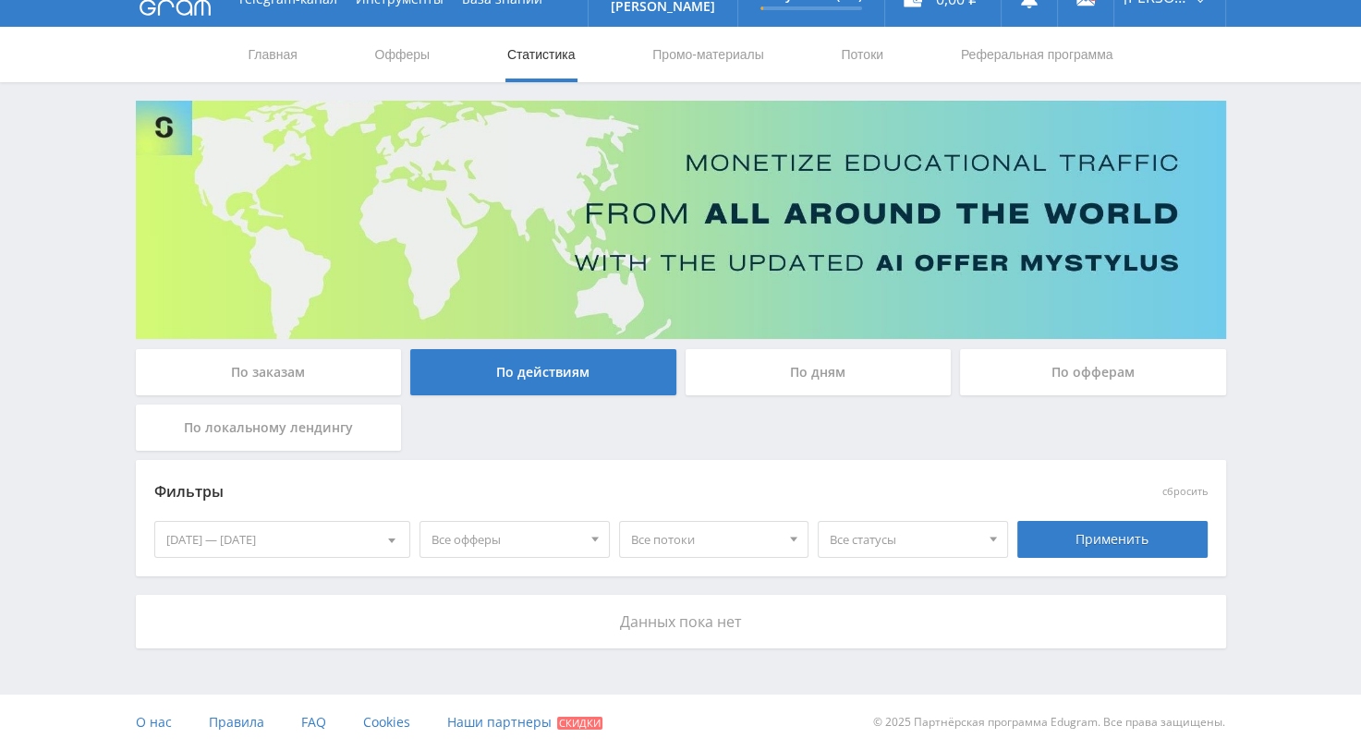
click at [382, 543] on div at bounding box center [391, 539] width 35 height 35
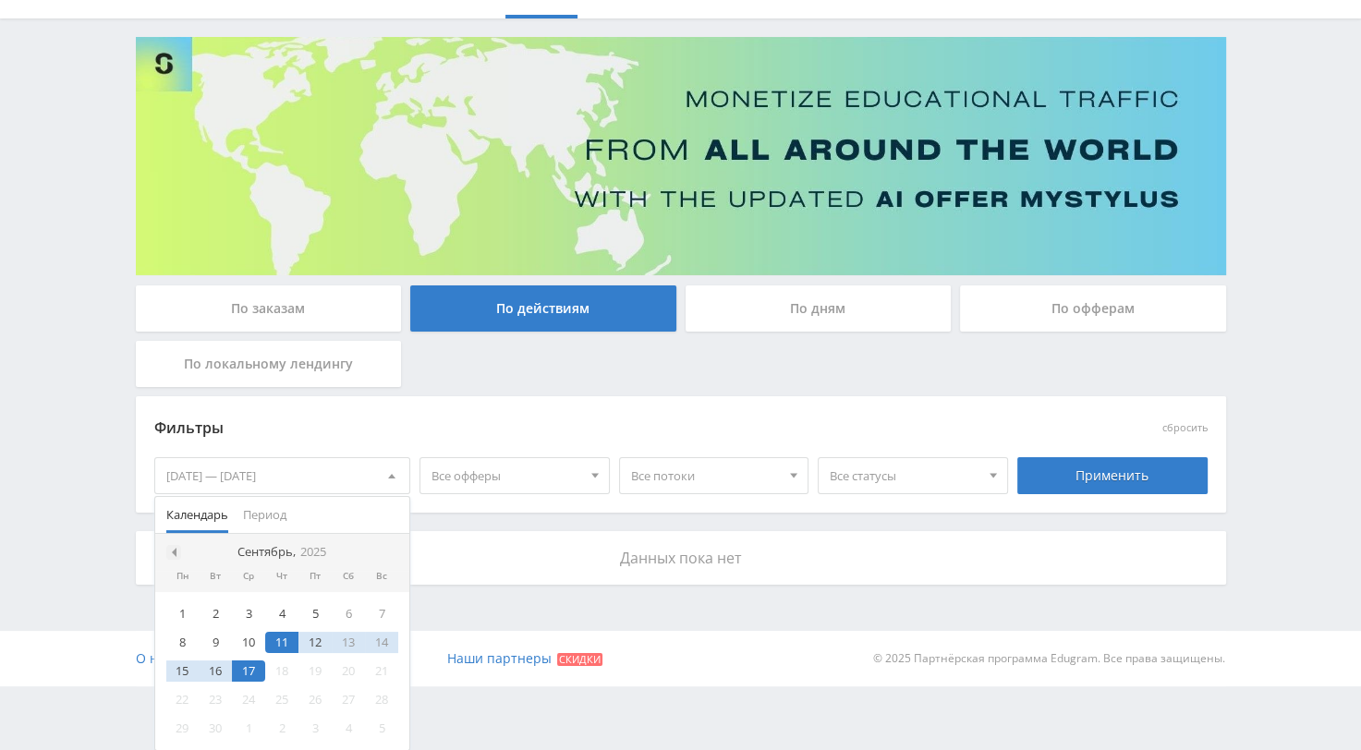
click at [170, 554] on span at bounding box center [171, 552] width 9 height 9
click at [288, 672] on div "14" at bounding box center [281, 671] width 33 height 21
click at [380, 553] on nav "Август, 2025" at bounding box center [282, 552] width 255 height 37
click at [388, 549] on span at bounding box center [388, 552] width 9 height 9
click at [222, 670] on div "16" at bounding box center [215, 671] width 33 height 21
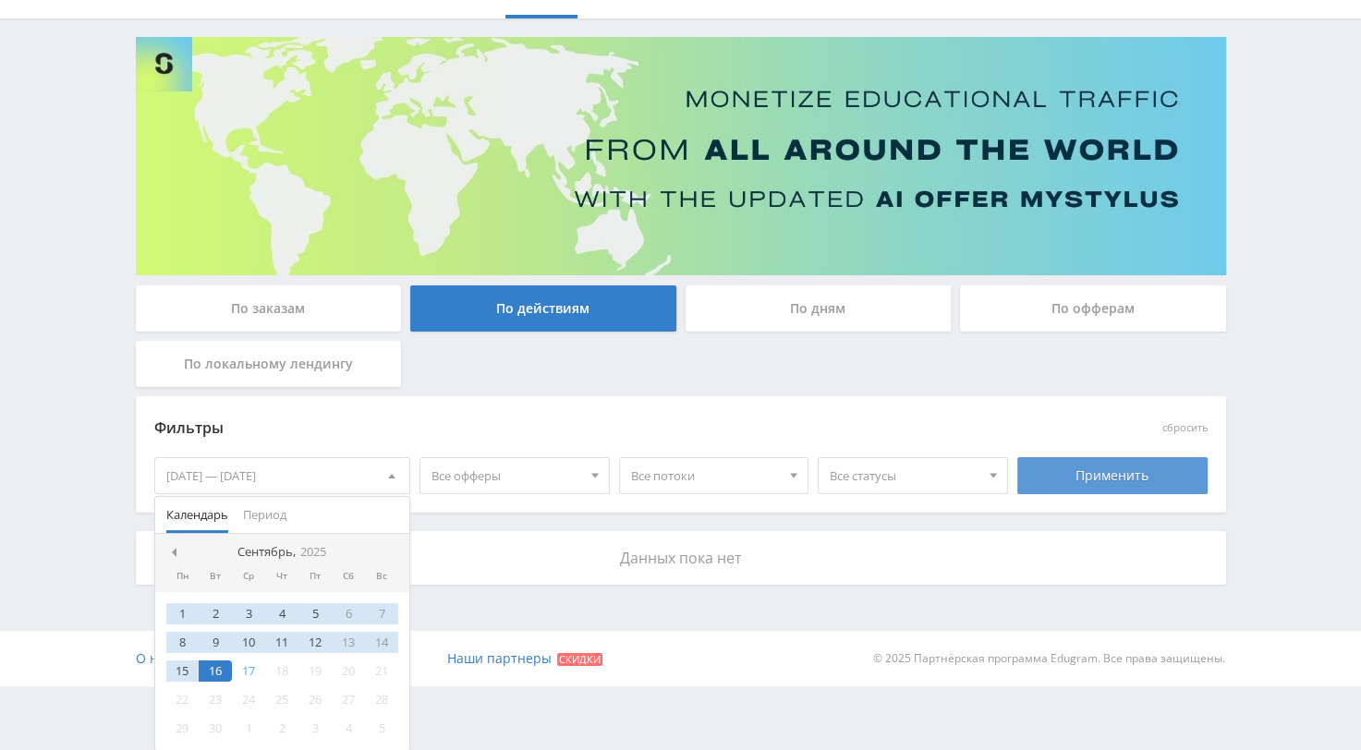
click at [1089, 473] on div "Применить" at bounding box center [1112, 475] width 190 height 37
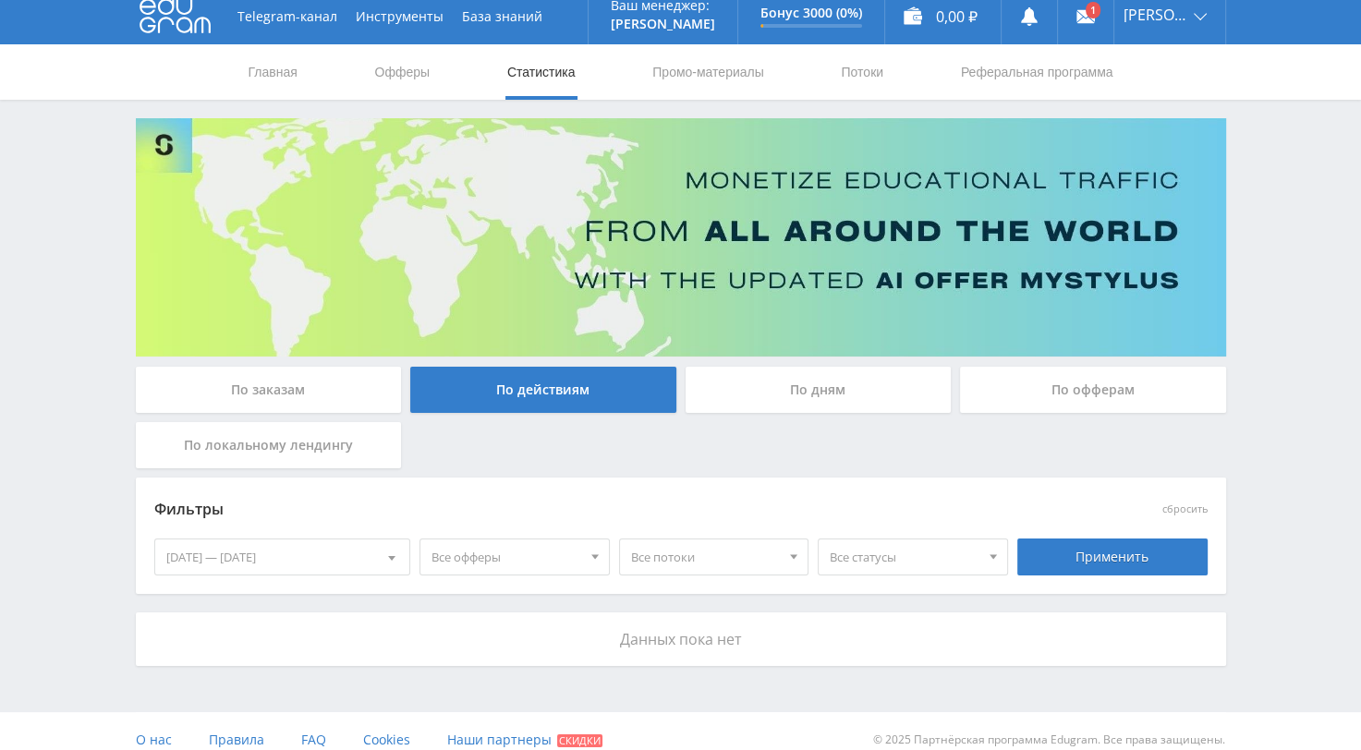
scroll to position [29, 0]
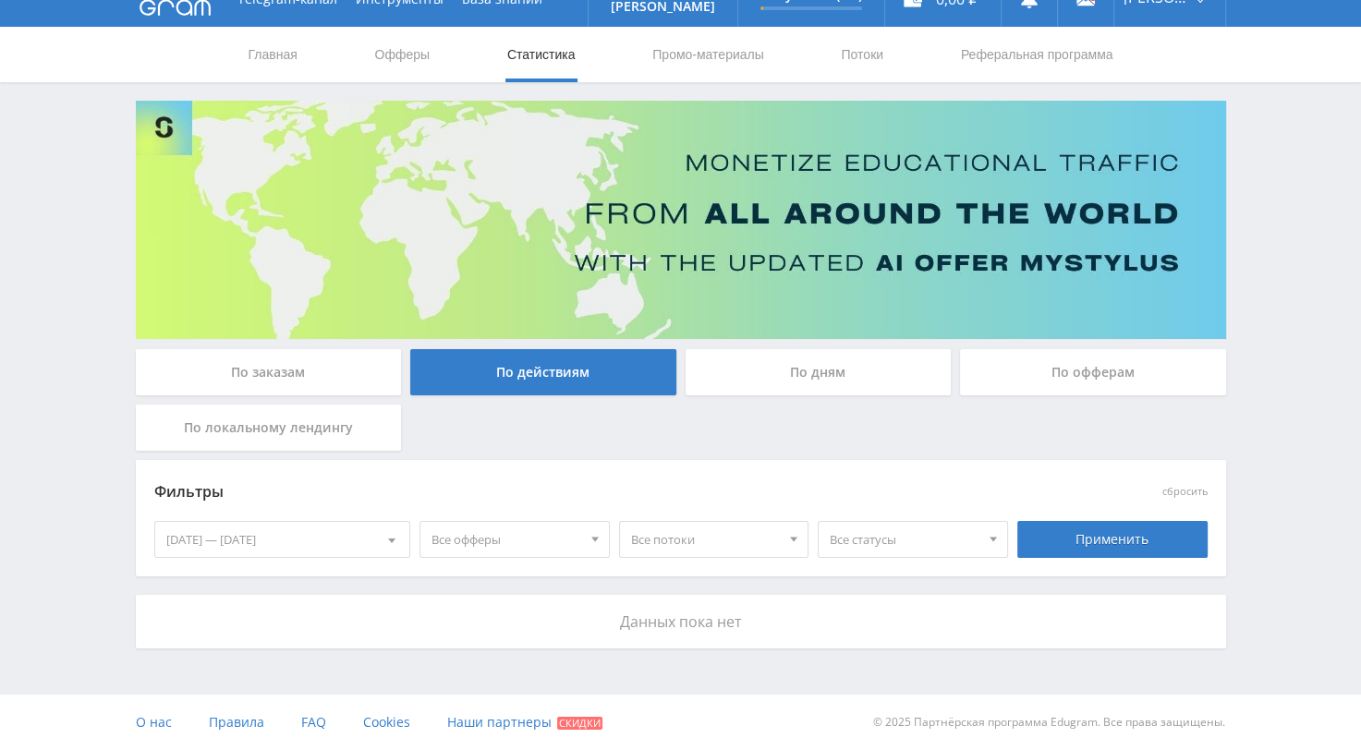
click at [816, 378] on div "По дням" at bounding box center [819, 372] width 266 height 46
click at [0, 0] on input "По дням" at bounding box center [0, 0] width 0 height 0
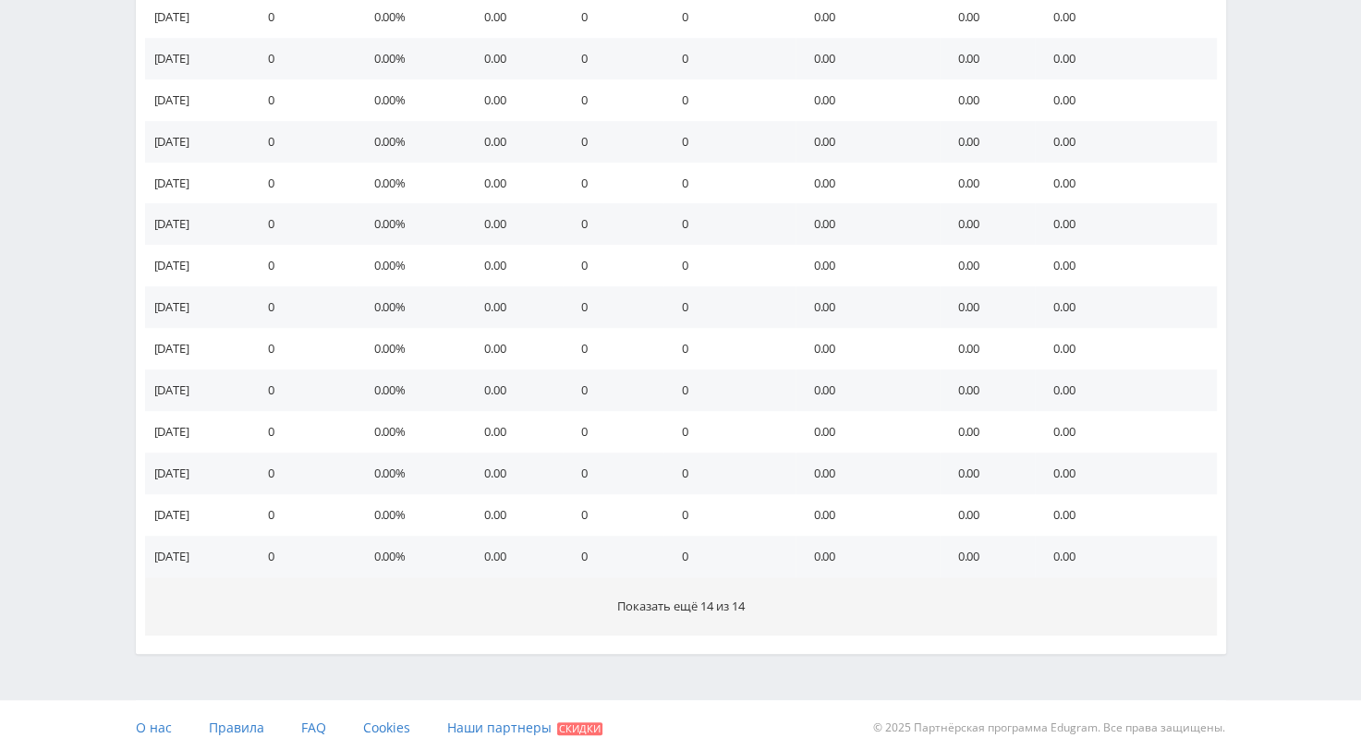
scroll to position [1056, 0]
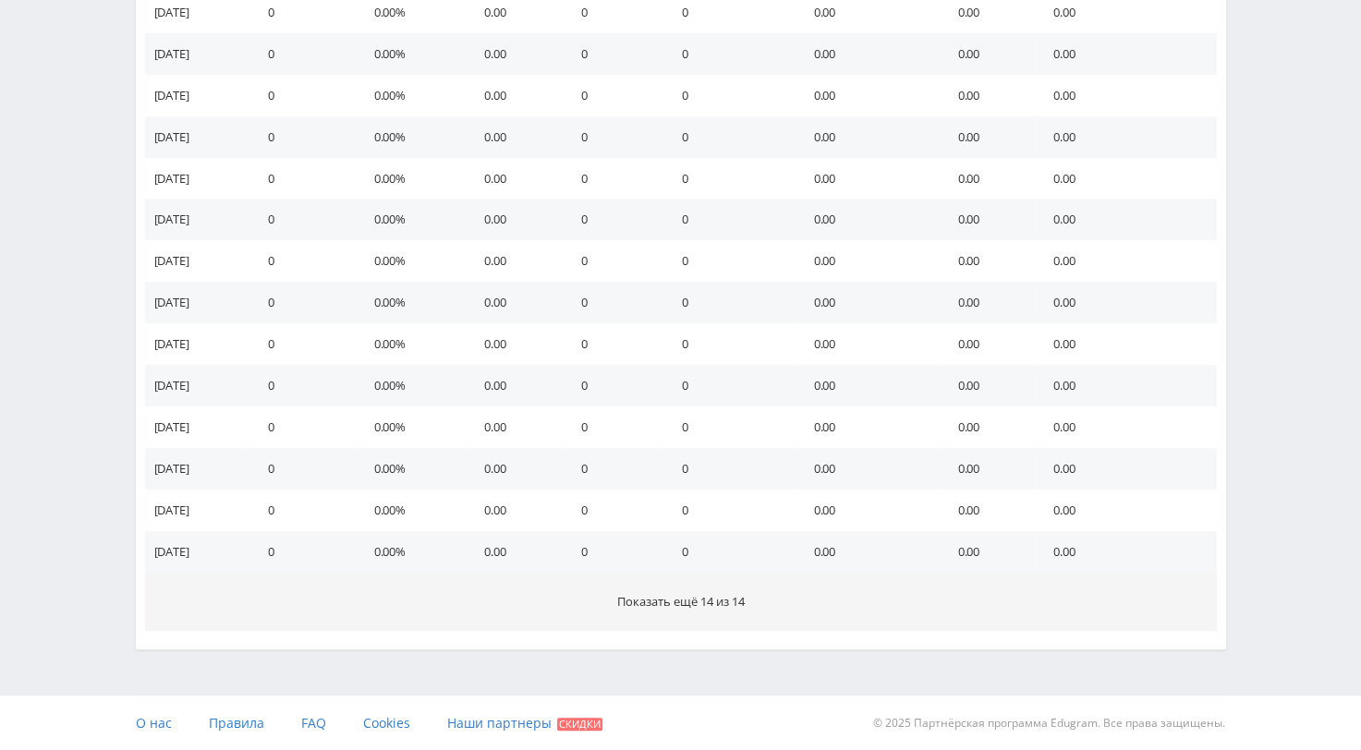
click at [680, 602] on span "Показать ещё 14 из 14" at bounding box center [681, 601] width 128 height 17
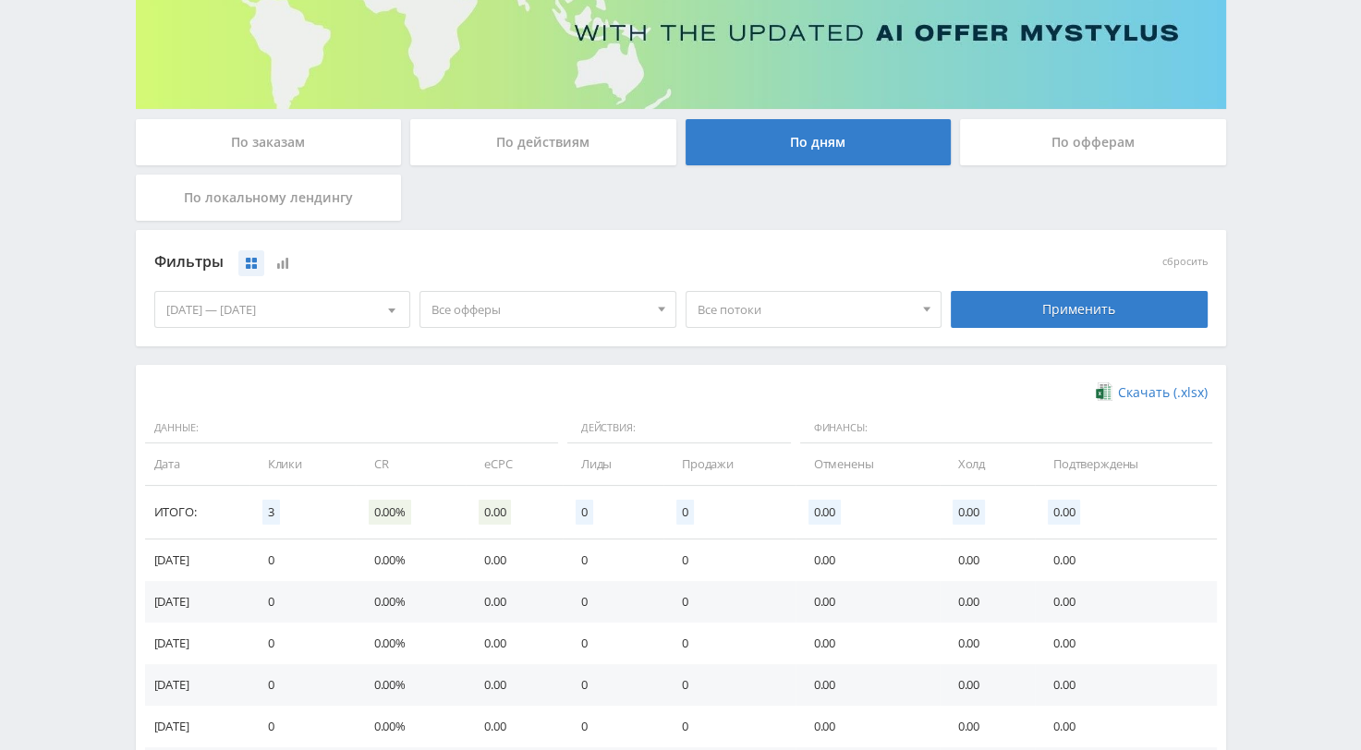
scroll to position [193, 0]
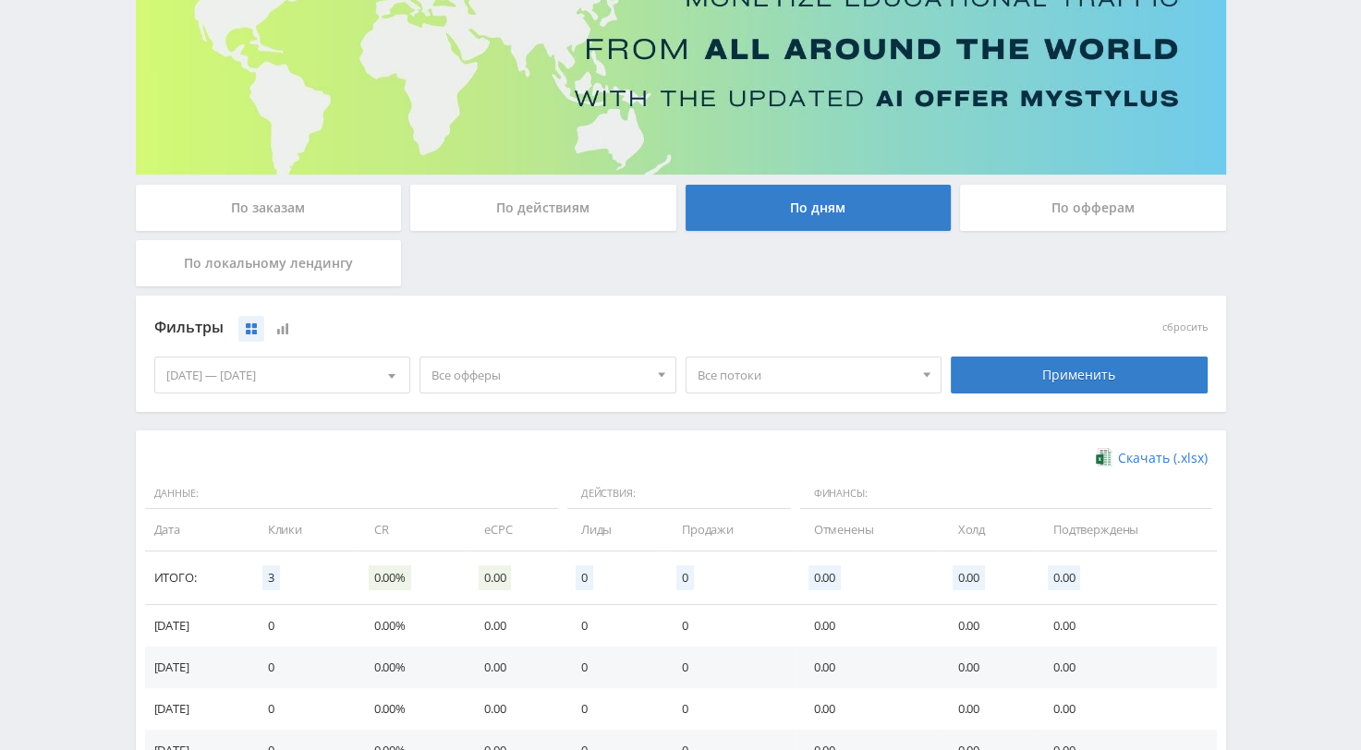
click at [1076, 207] on div "По офферам" at bounding box center [1093, 208] width 266 height 46
click at [0, 0] on input "По офферам" at bounding box center [0, 0] width 0 height 0
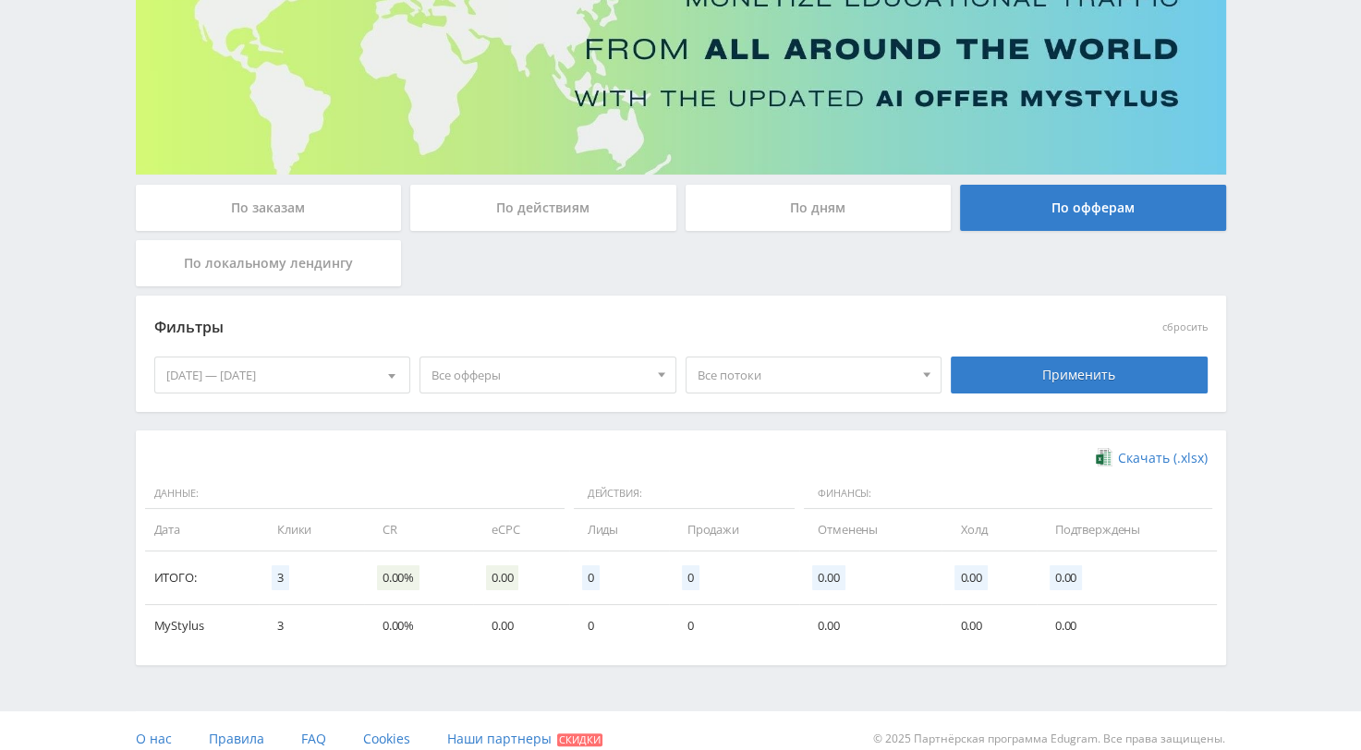
click at [273, 265] on div "По локальному лендингу" at bounding box center [269, 263] width 266 height 46
click at [0, 0] on input "По локальному лендингу" at bounding box center [0, 0] width 0 height 0
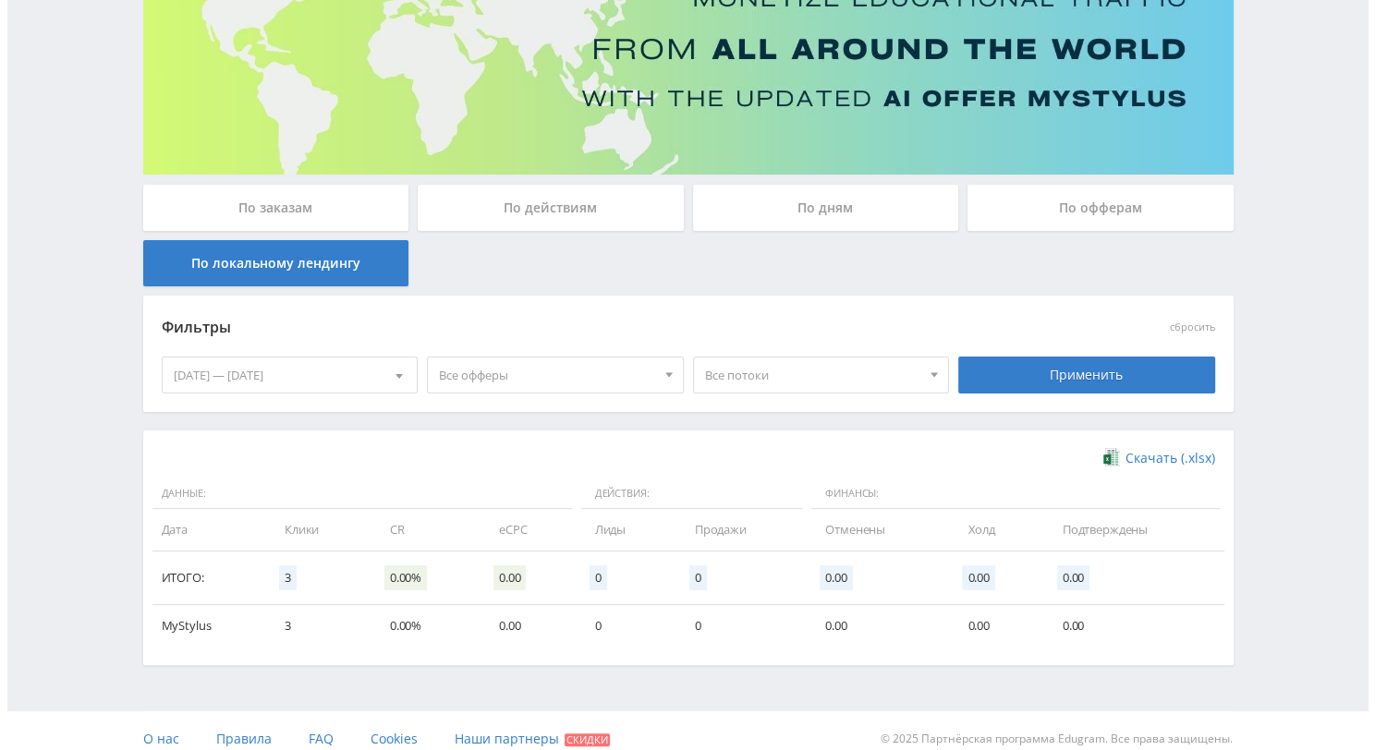
scroll to position [0, 0]
